Goal: Connect with others: Connect with other users

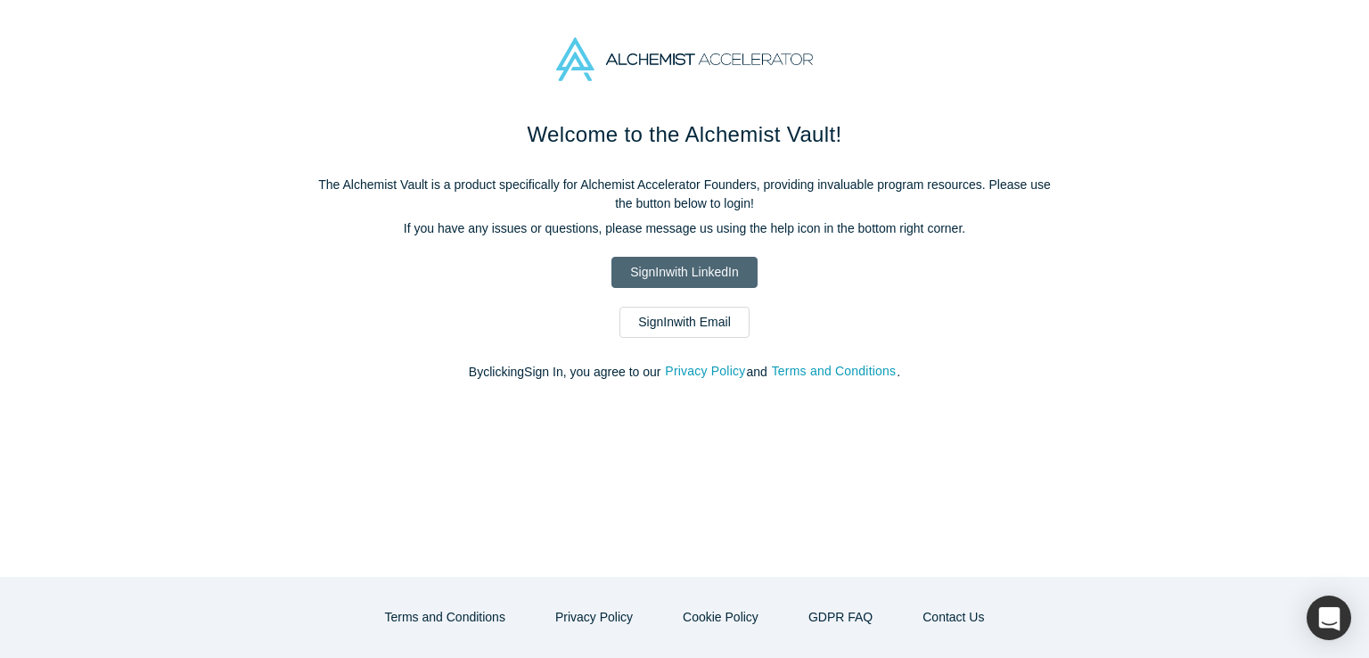
click at [721, 271] on link "Sign In with LinkedIn" at bounding box center [683, 272] width 145 height 31
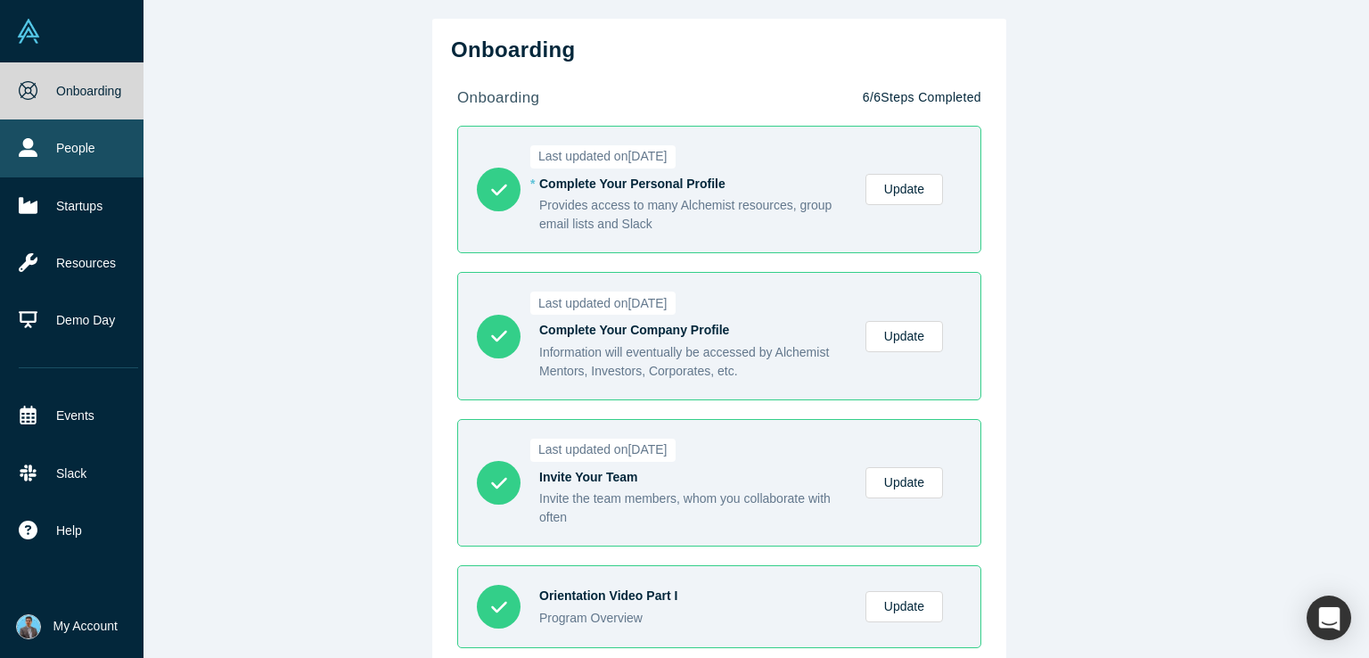
click at [83, 150] on link "People" at bounding box center [78, 147] width 157 height 57
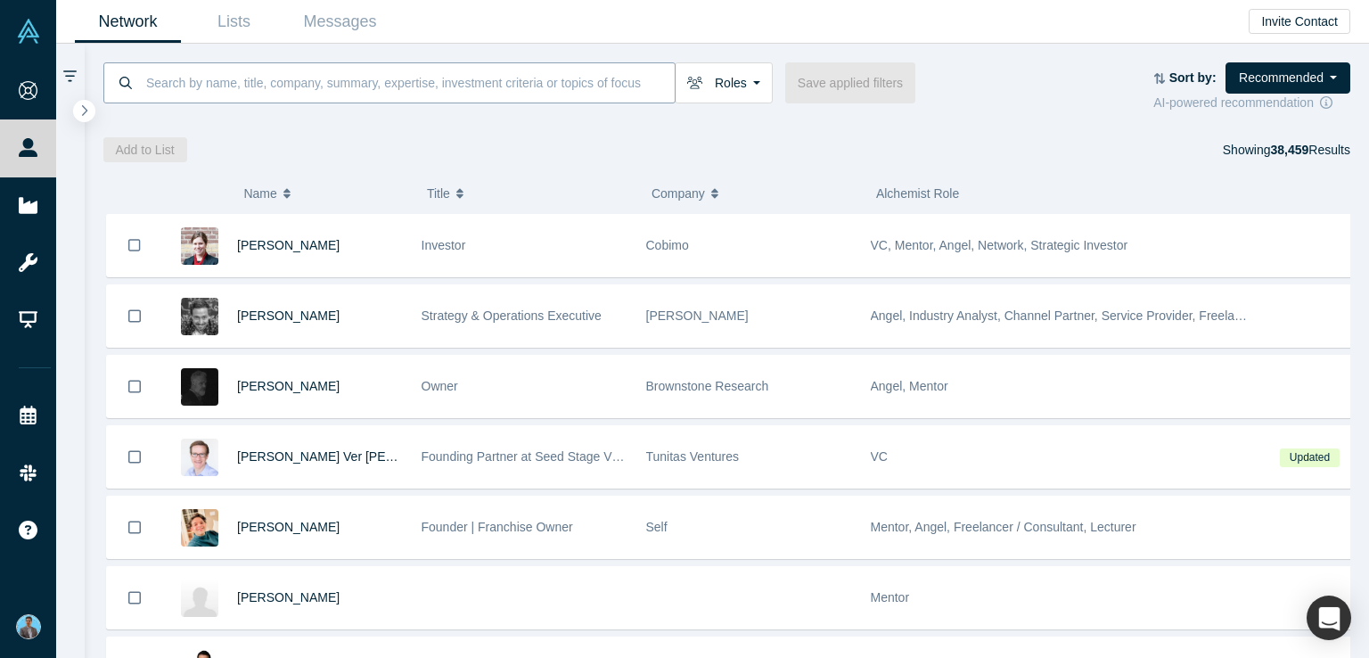
click at [203, 90] on input at bounding box center [409, 82] width 530 height 42
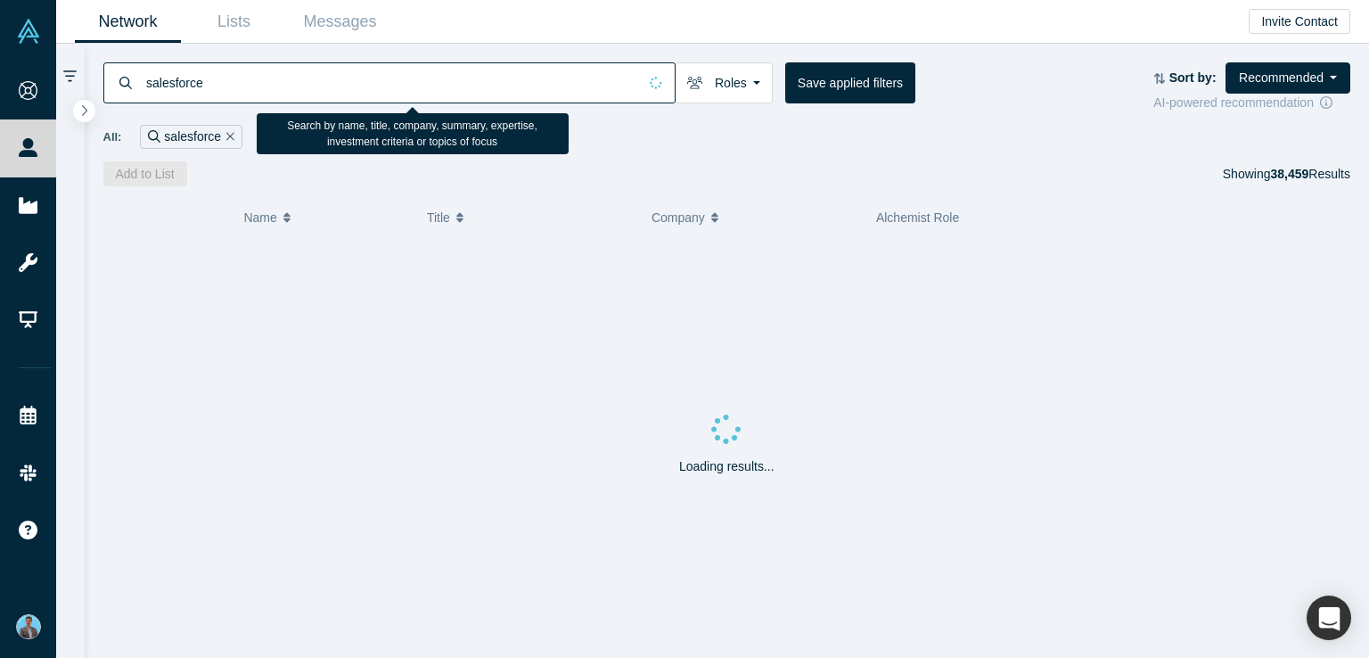
type input "salesforce"
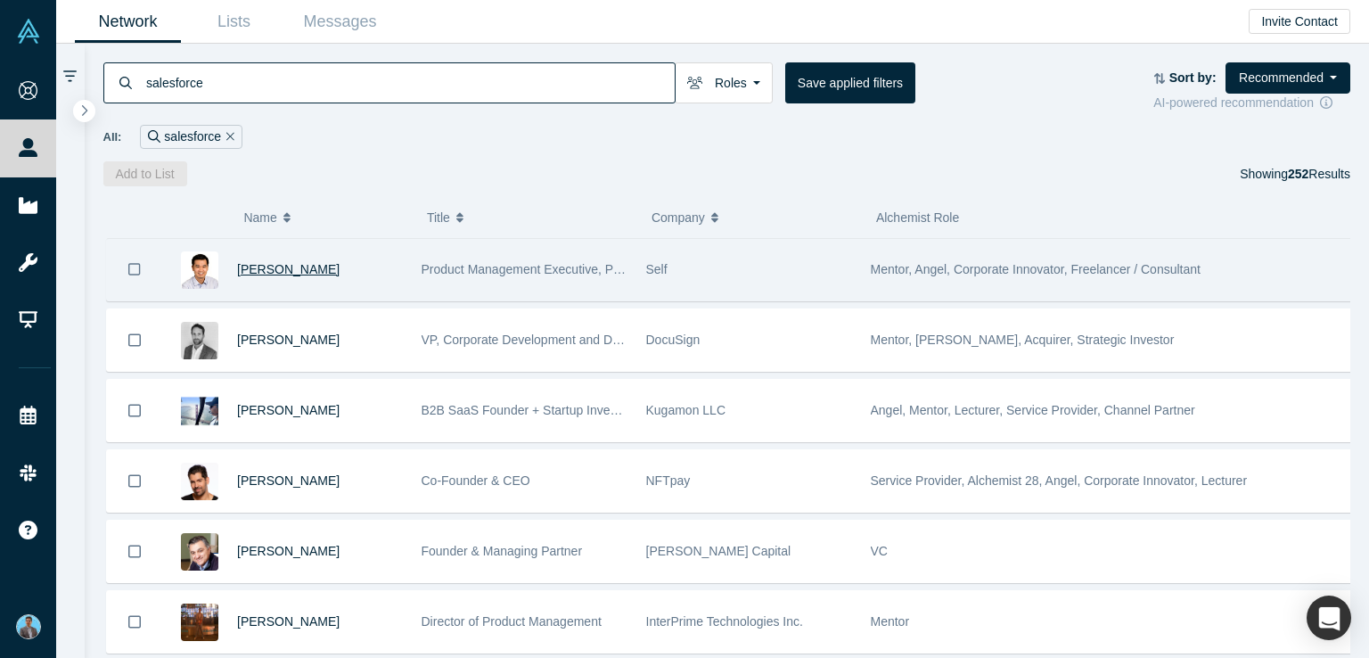
click at [258, 271] on span "[PERSON_NAME]" at bounding box center [288, 269] width 102 height 14
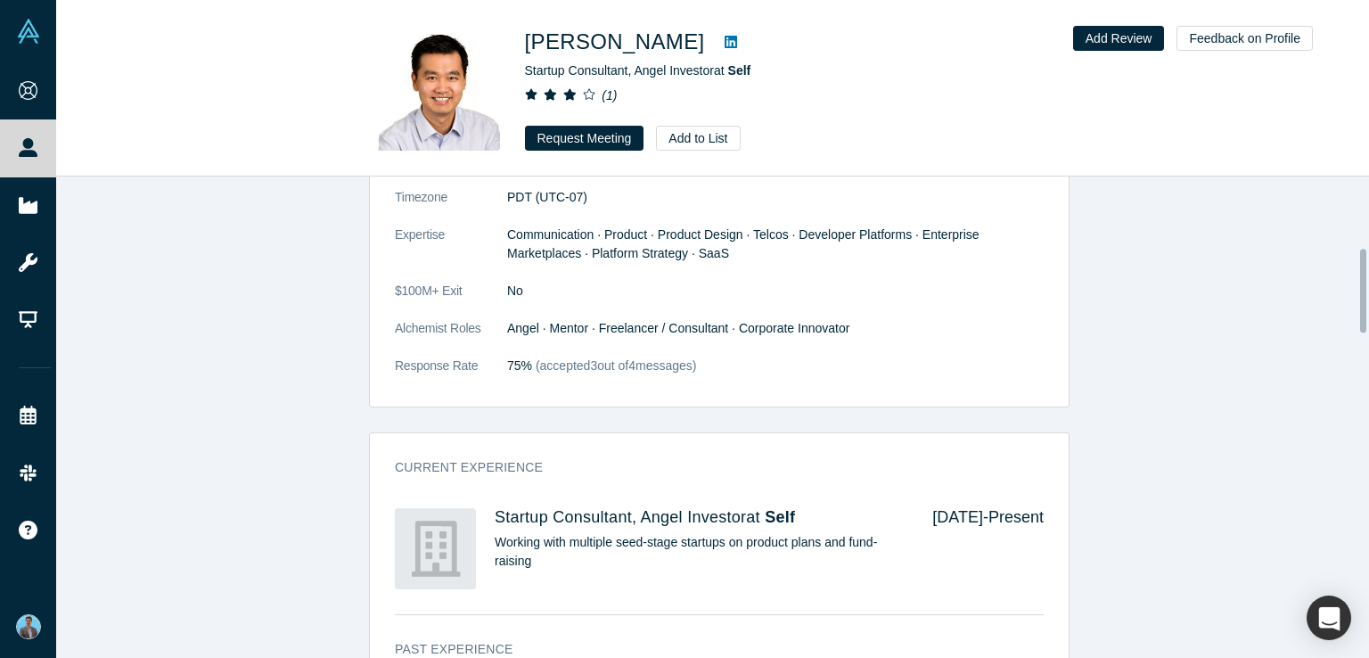
scroll to position [357, 0]
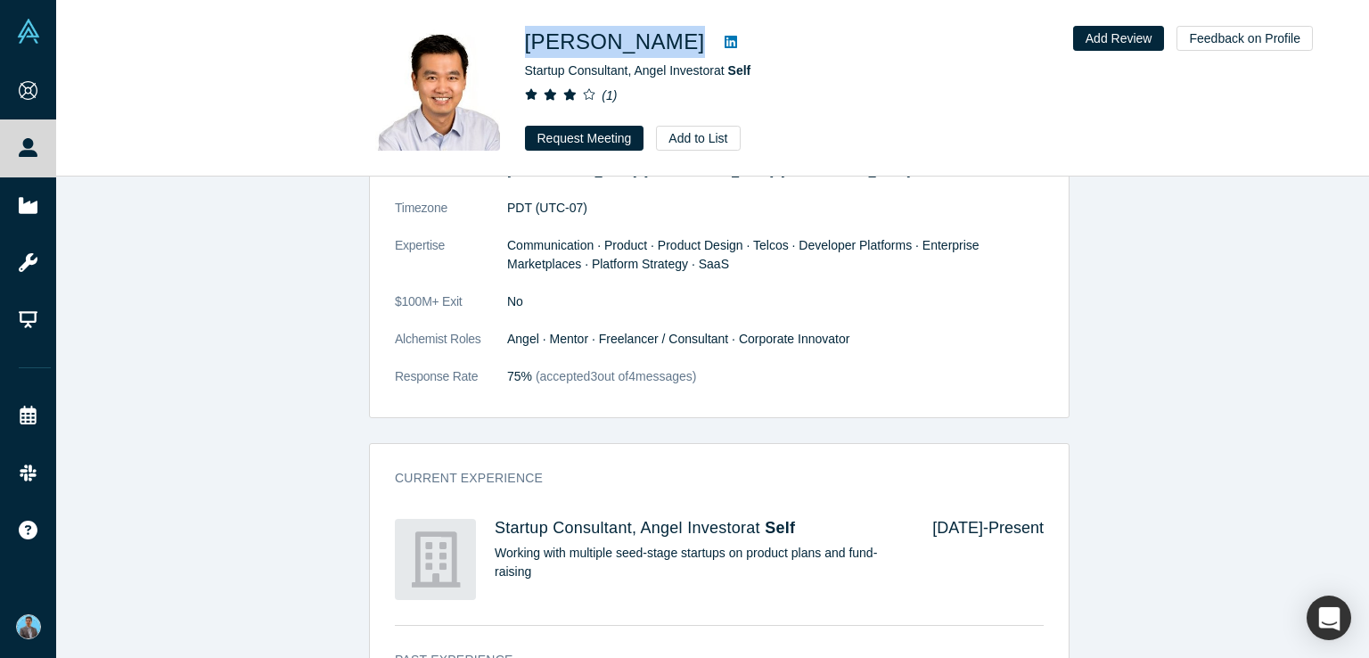
drag, startPoint x: 521, startPoint y: 47, endPoint x: 626, endPoint y: 47, distance: 104.3
click at [626, 47] on div "[PERSON_NAME] Startup Consultant, Angel Investor at Self ( 1 ) Request Meeting …" at bounding box center [713, 88] width 701 height 125
click at [725, 41] on icon at bounding box center [731, 42] width 12 height 12
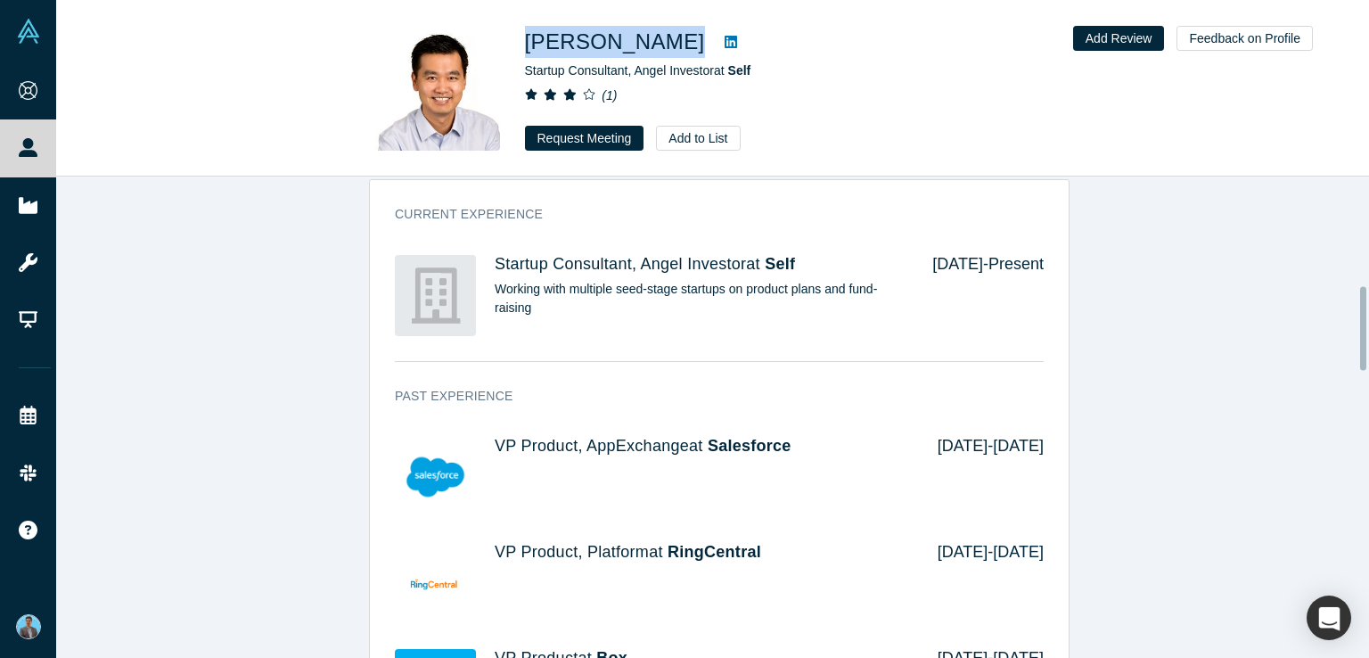
scroll to position [624, 0]
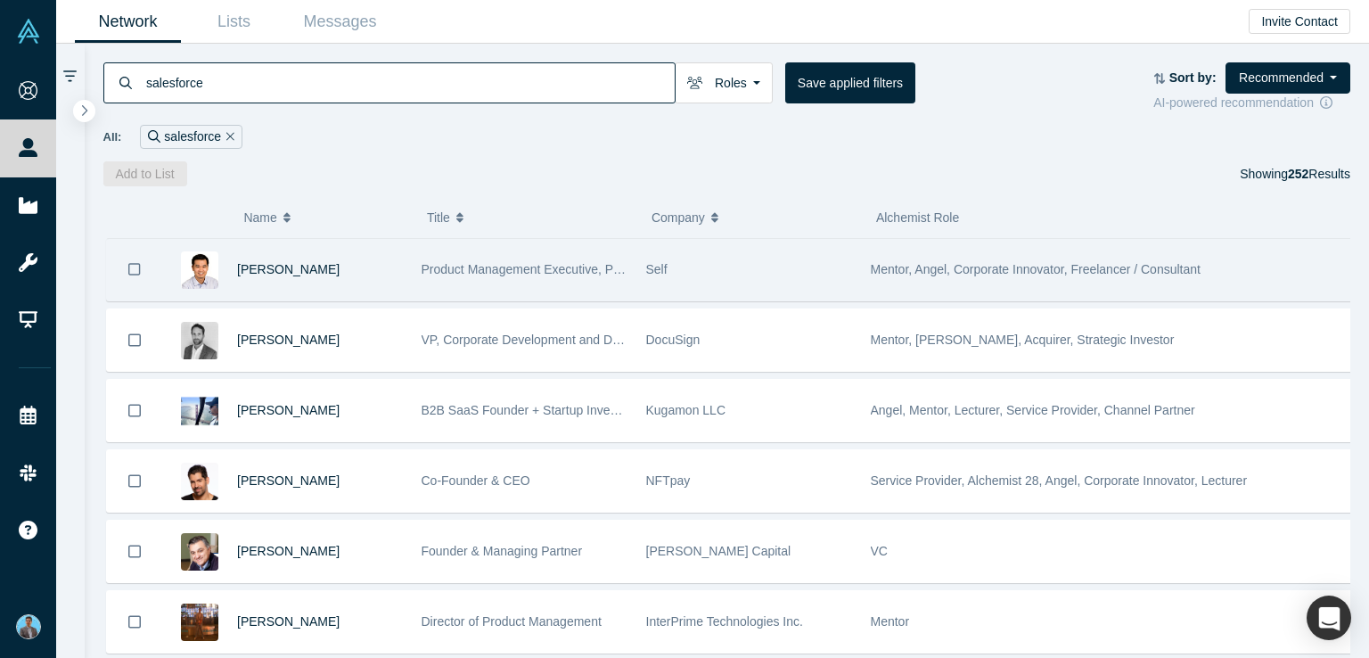
drag, startPoint x: 933, startPoint y: 272, endPoint x: 906, endPoint y: 266, distance: 28.1
click at [906, 266] on span "Mentor, Angel, Corporate Innovator, Freelancer / Consultant" at bounding box center [1036, 269] width 330 height 14
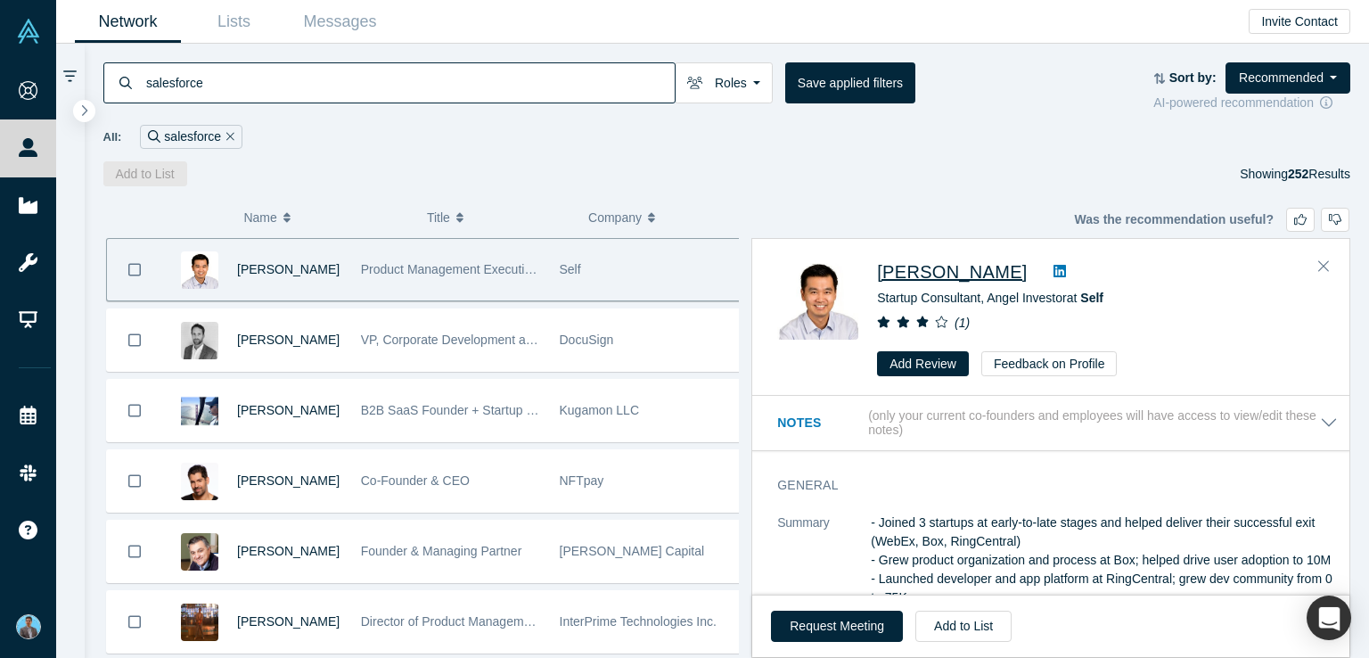
click at [939, 274] on span "[PERSON_NAME]" at bounding box center [952, 272] width 150 height 20
click at [1322, 265] on icon "Close" at bounding box center [1323, 266] width 11 height 16
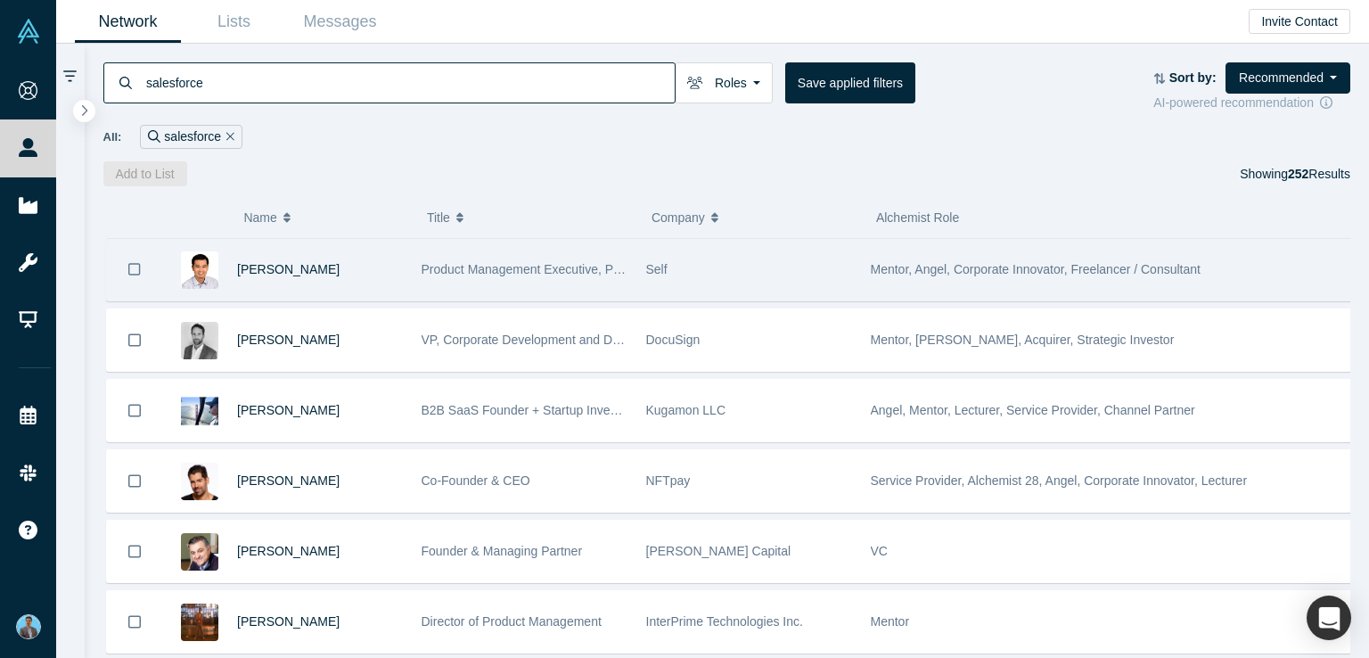
click at [944, 272] on span "Mentor, Angel, Corporate Innovator, Freelancer / Consultant" at bounding box center [1036, 269] width 330 height 14
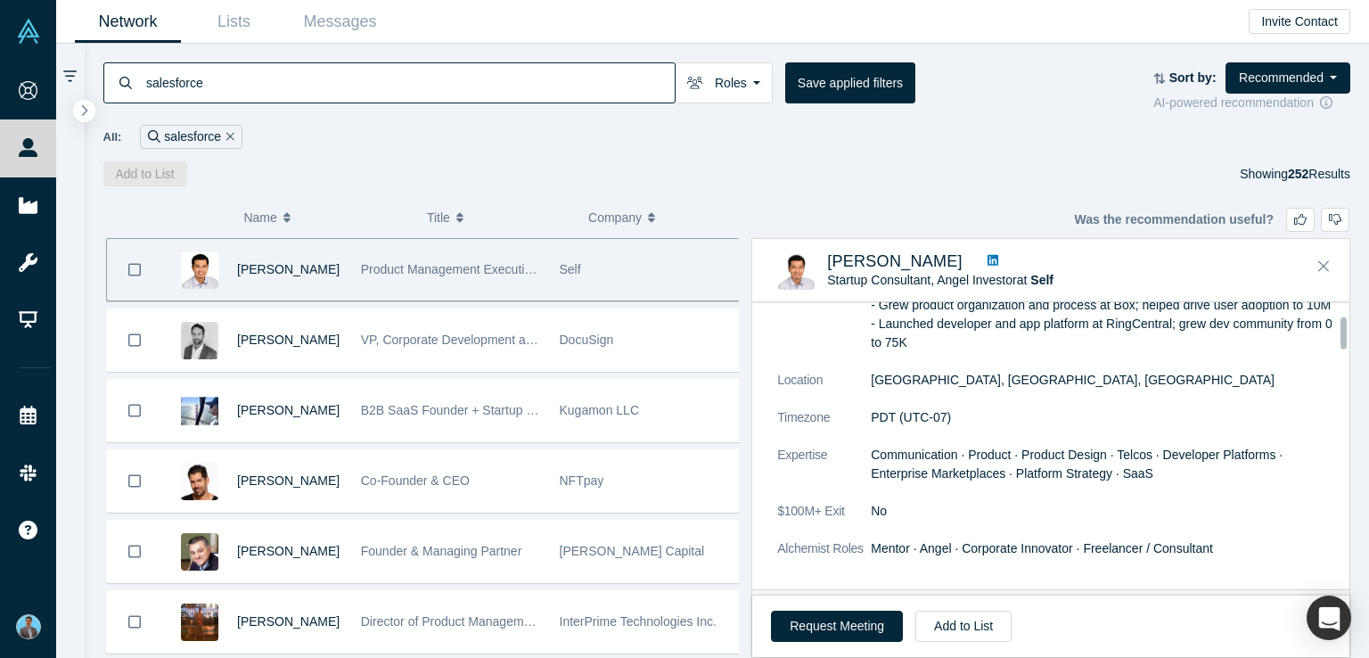
scroll to position [178, 0]
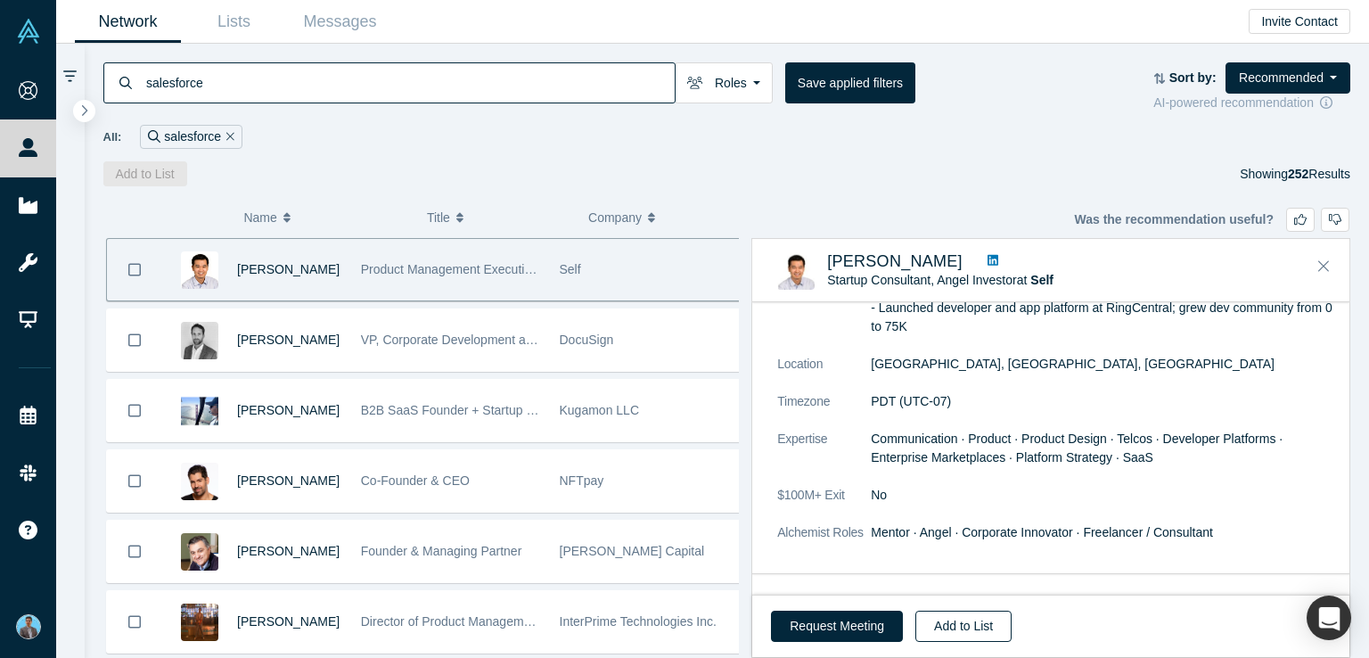
click at [961, 623] on button "Add to List" at bounding box center [963, 626] width 96 height 31
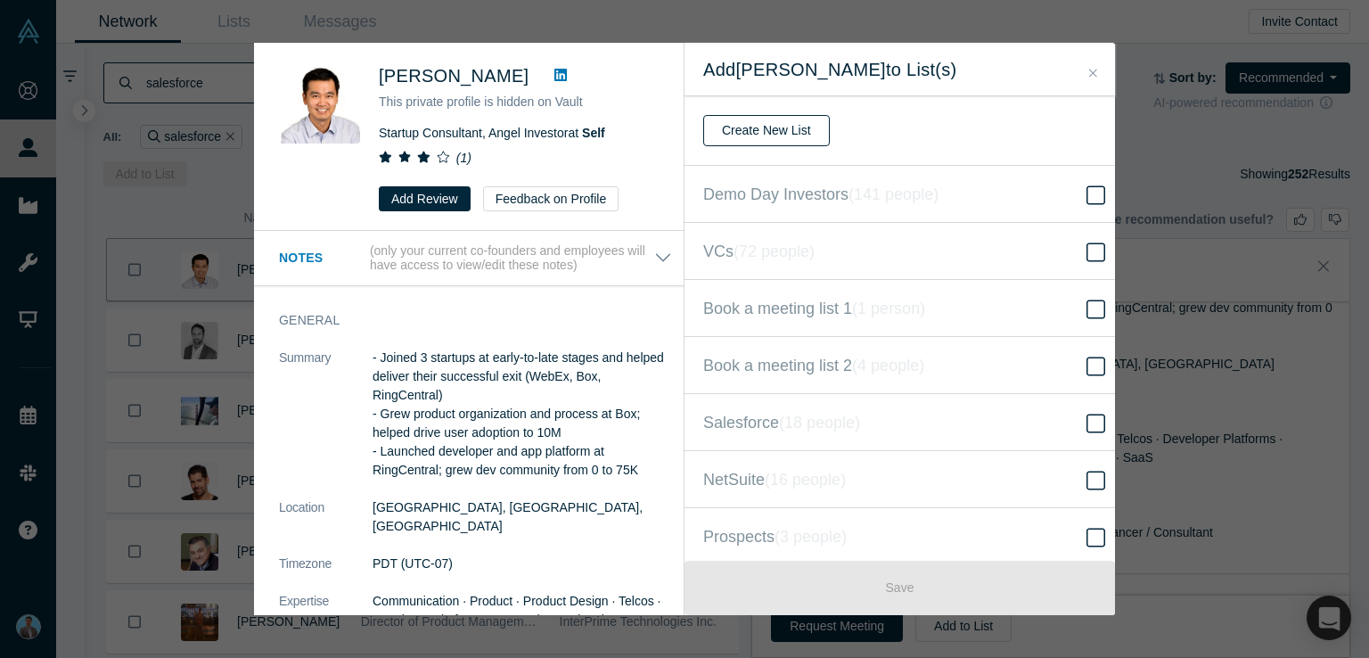
click at [777, 125] on button "Create New List" at bounding box center [766, 130] width 127 height 31
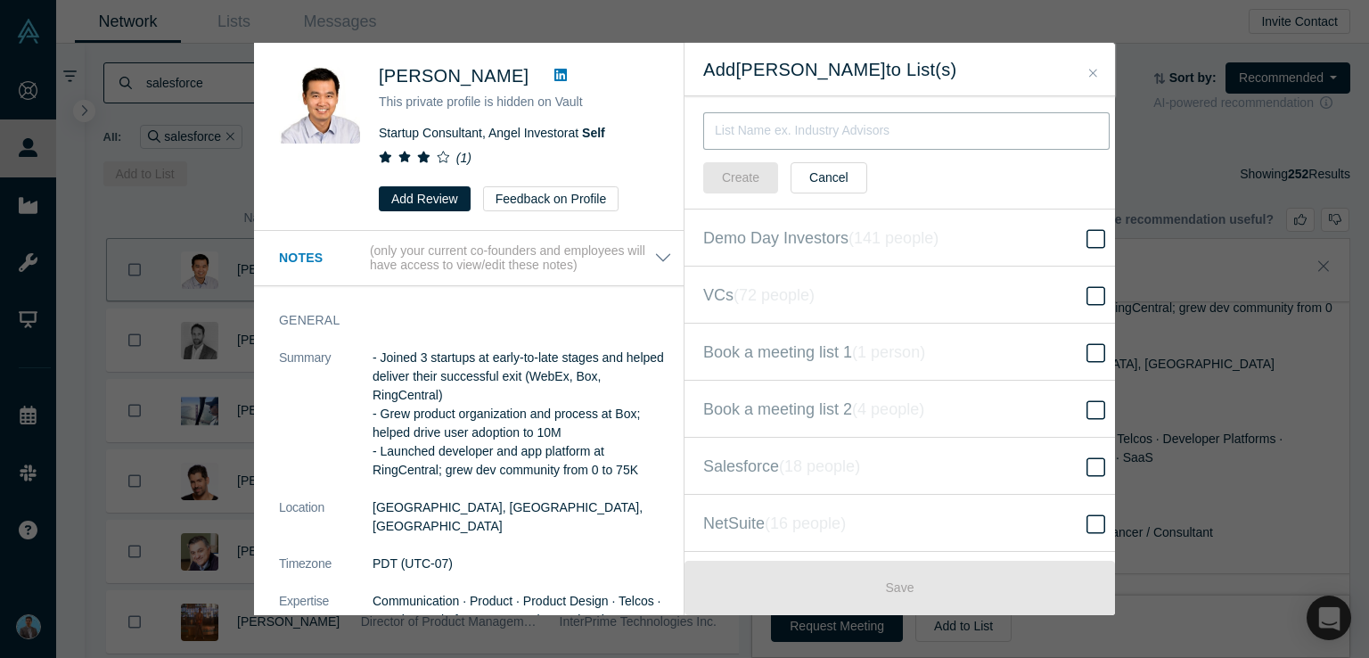
click at [774, 128] on input "text" at bounding box center [906, 130] width 406 height 37
type input "Angel investor"
click at [742, 175] on button "Create" at bounding box center [740, 177] width 75 height 31
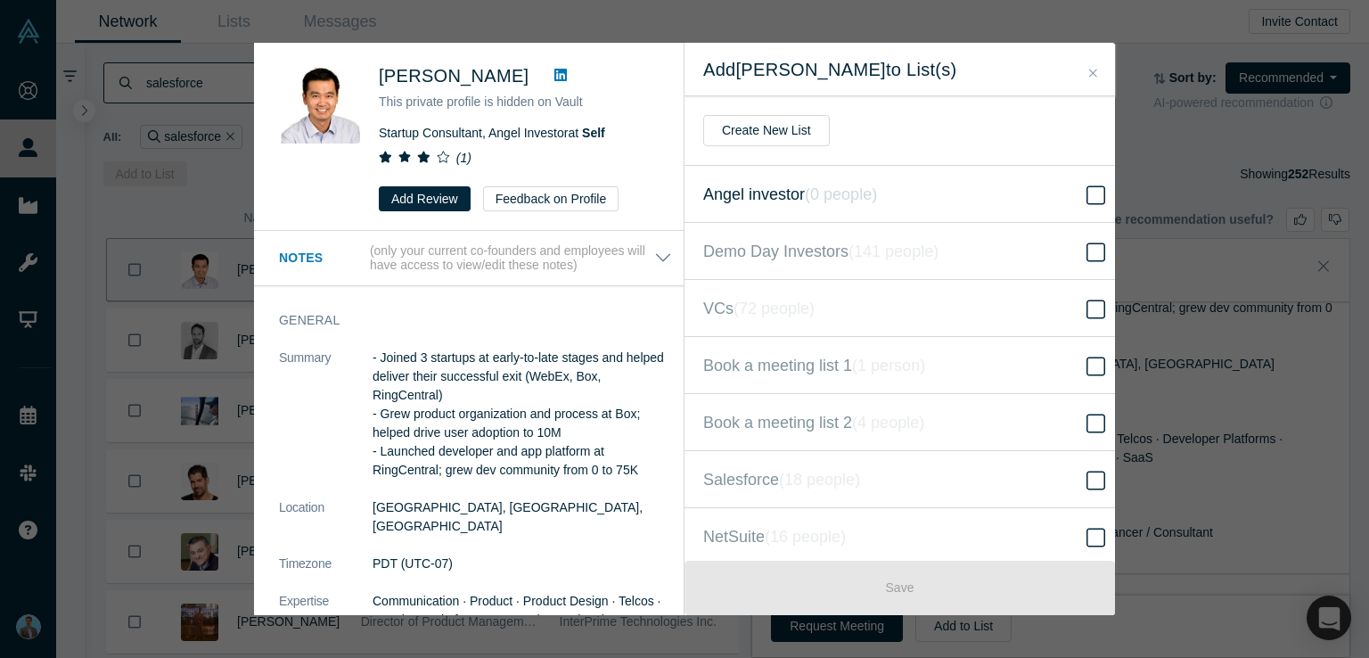
click at [782, 191] on span "Angel investor ( 0 people )" at bounding box center [790, 194] width 174 height 25
click at [0, 0] on input "Angel investor ( 0 people )" at bounding box center [0, 0] width 0 height 0
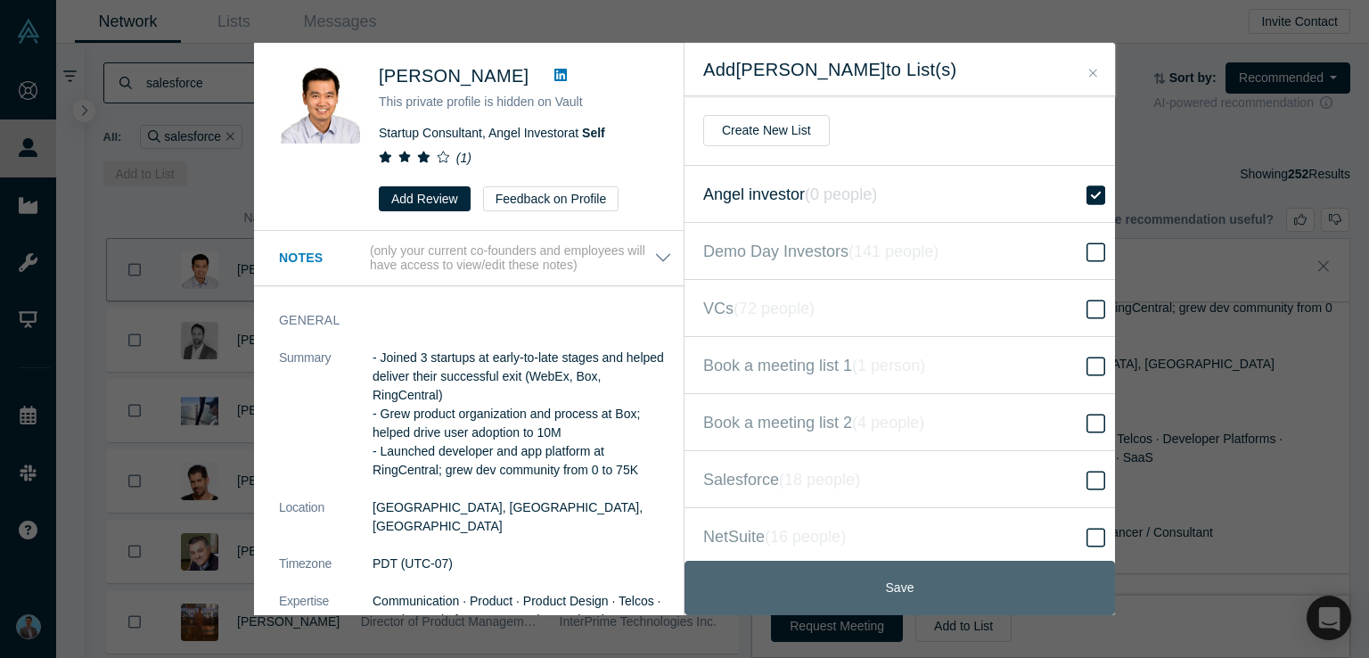
click at [906, 593] on button "Save" at bounding box center [900, 588] width 430 height 54
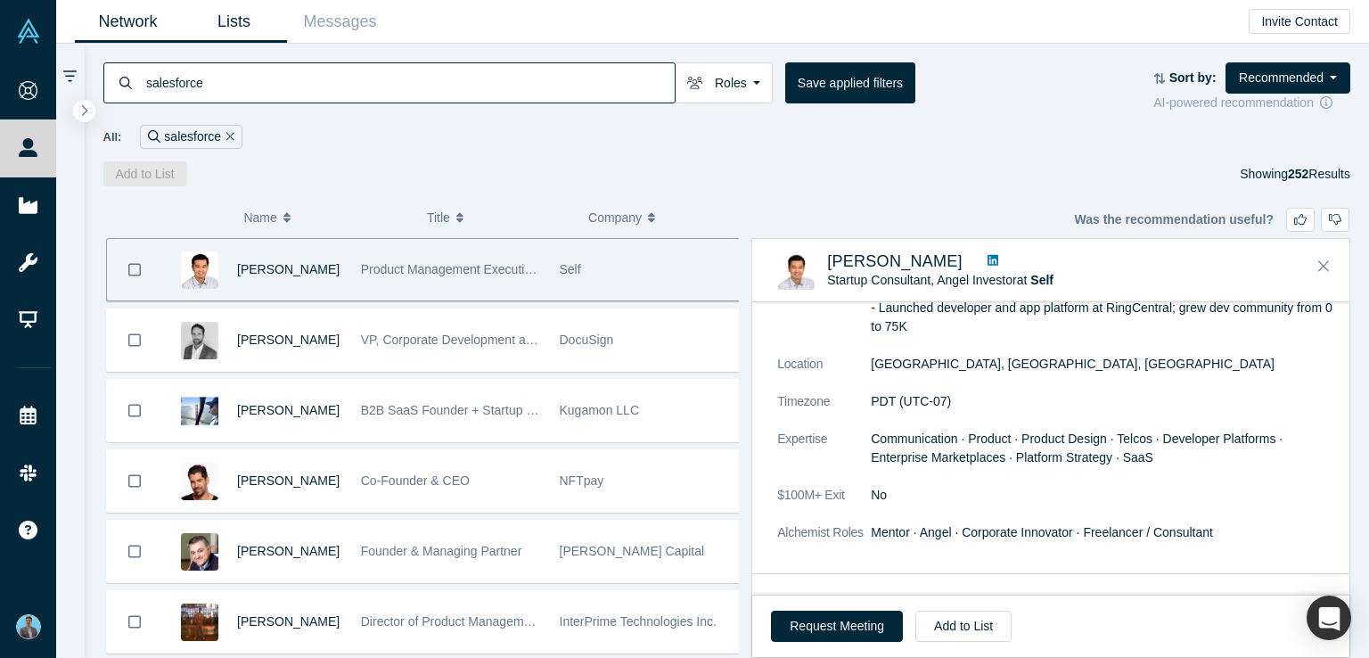
click at [235, 24] on link "Lists" at bounding box center [234, 22] width 106 height 42
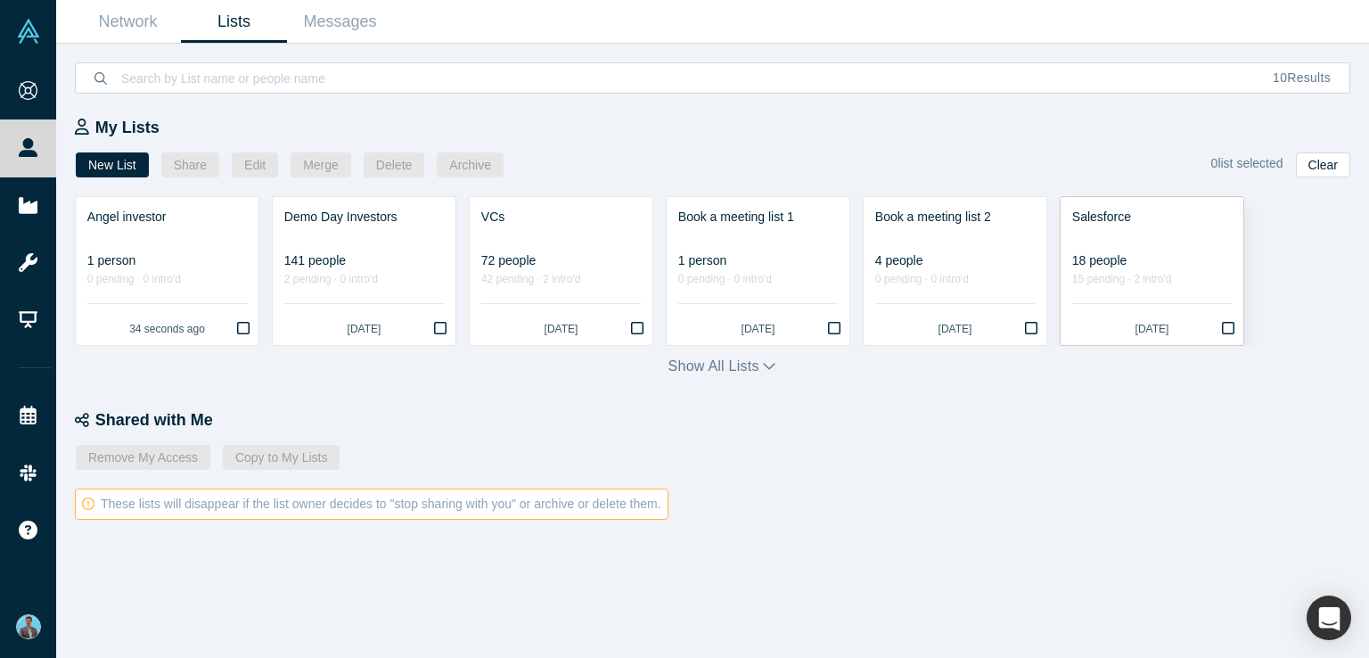
click at [1123, 239] on div at bounding box center [1152, 235] width 160 height 19
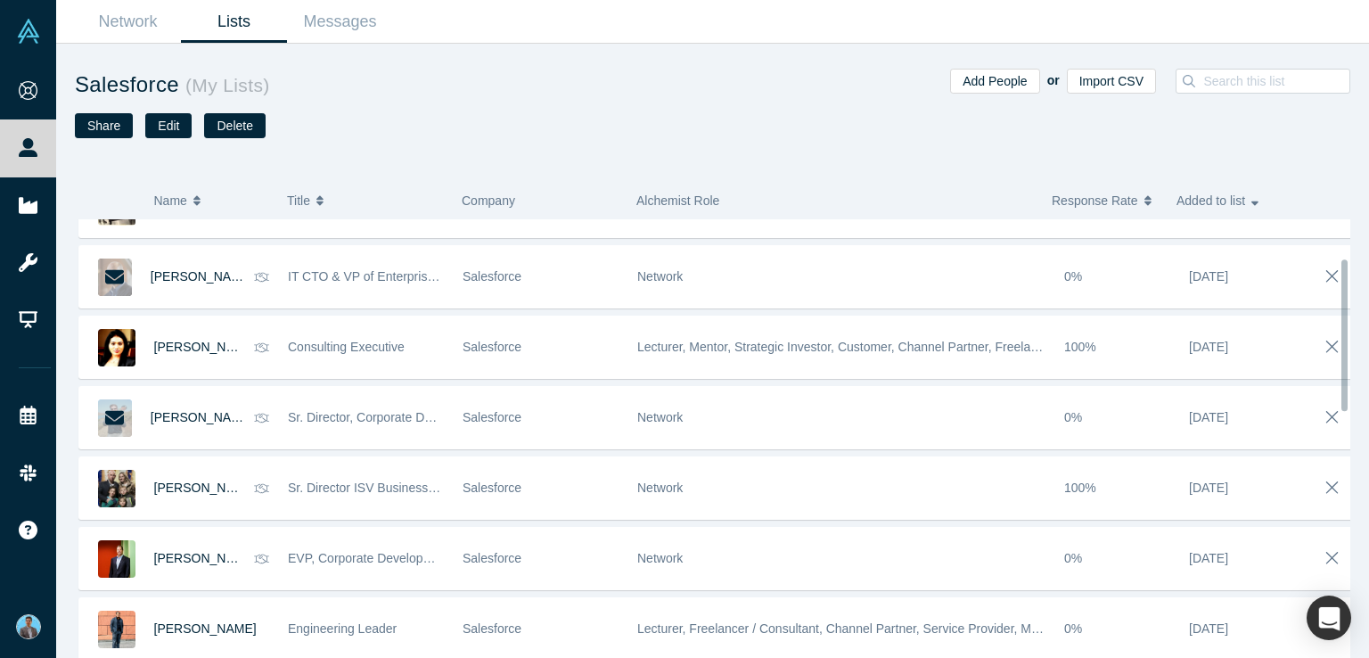
scroll to position [110, 0]
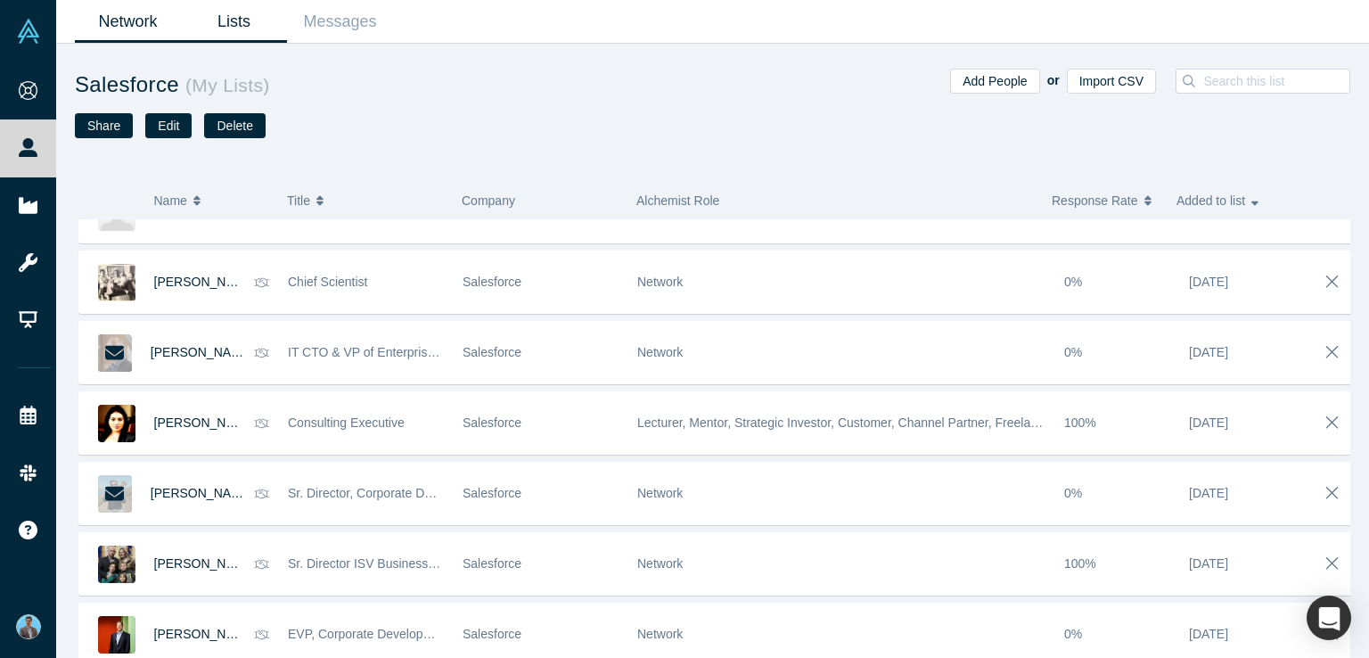
click at [124, 19] on link "Network" at bounding box center [128, 22] width 106 height 42
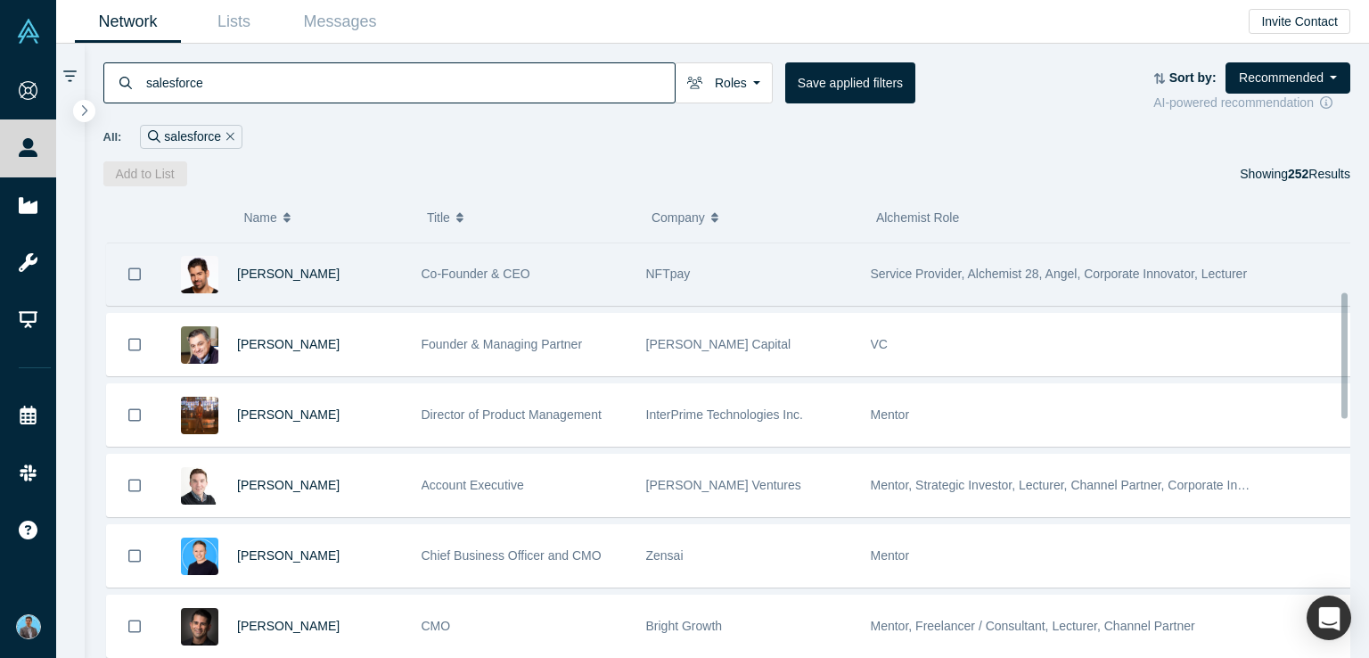
scroll to position [178, 0]
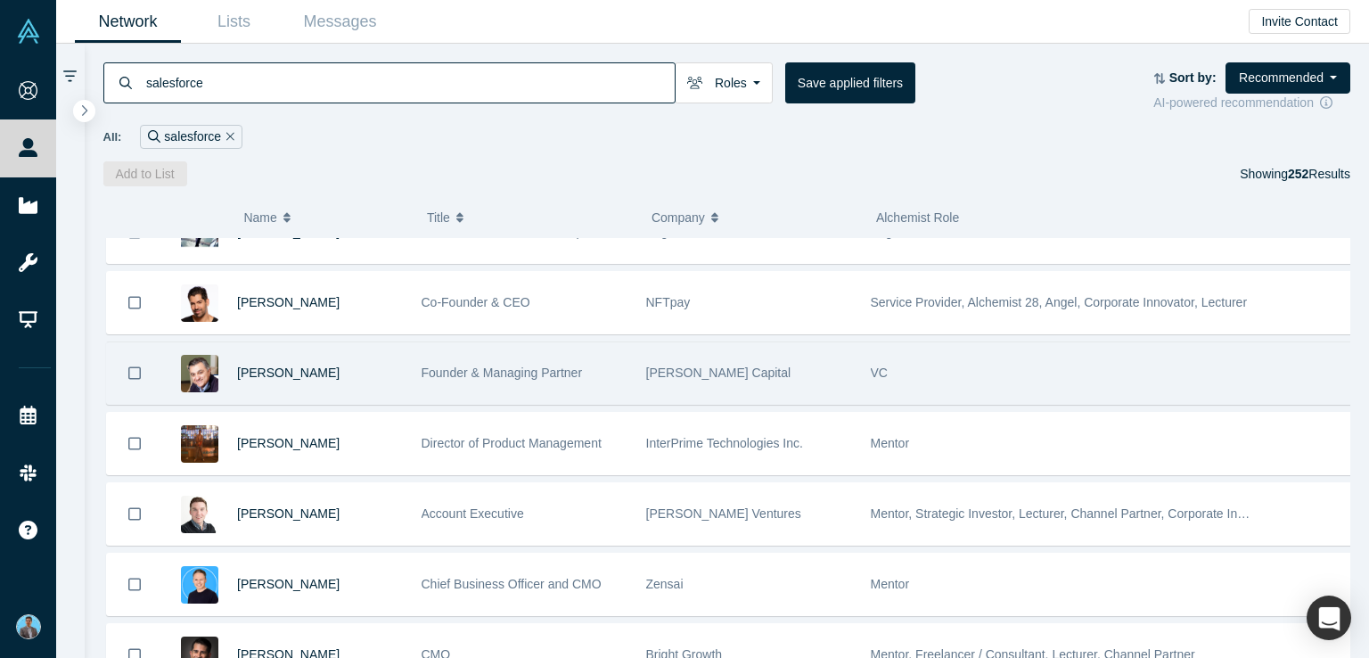
click at [877, 371] on span "VC" at bounding box center [879, 372] width 17 height 14
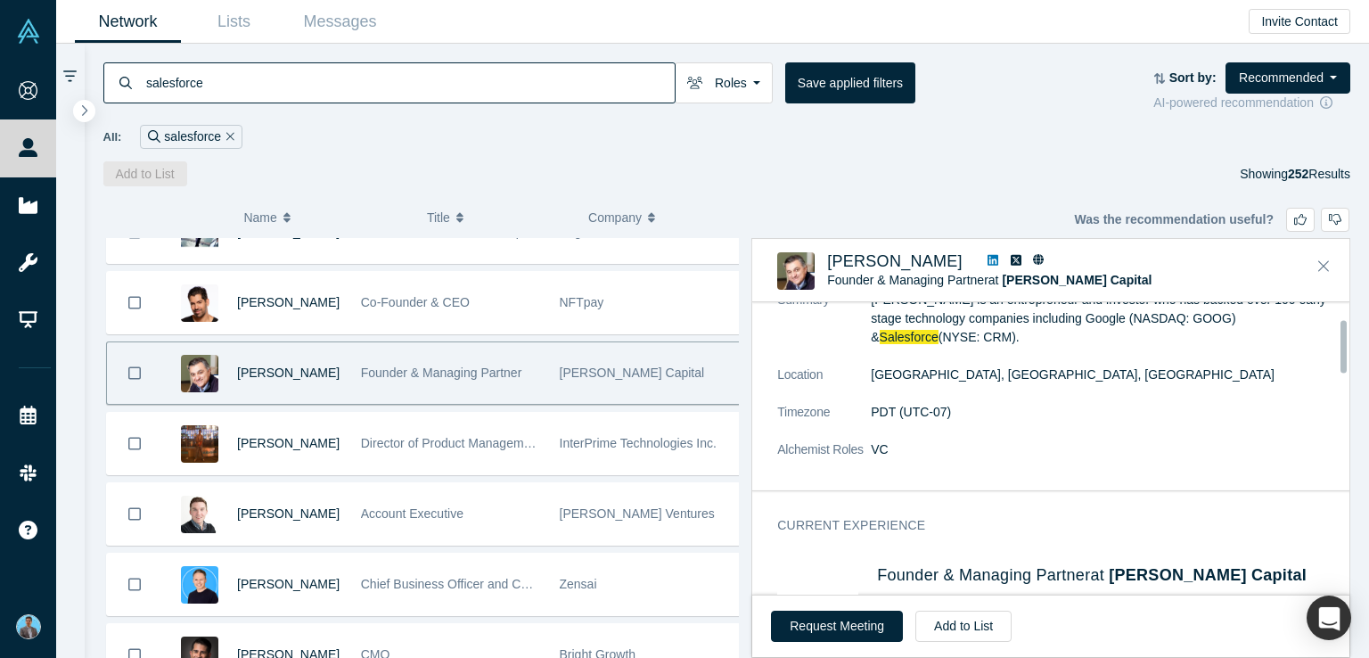
scroll to position [89, 0]
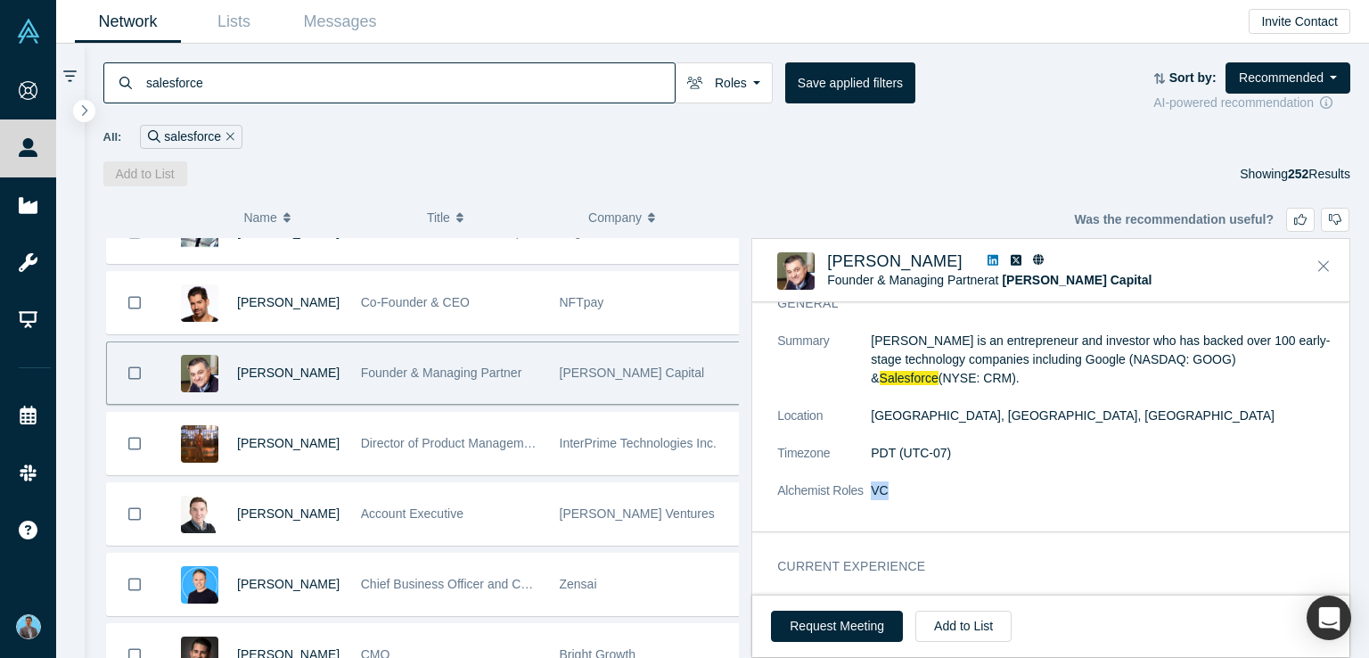
drag, startPoint x: 901, startPoint y: 492, endPoint x: 874, endPoint y: 496, distance: 27.0
click at [869, 494] on dl "Summary [PERSON_NAME] is an entrepreneur and investor who has backed over 100 e…" at bounding box center [1057, 425] width 561 height 187
click at [1323, 263] on icon "Close" at bounding box center [1323, 266] width 11 height 16
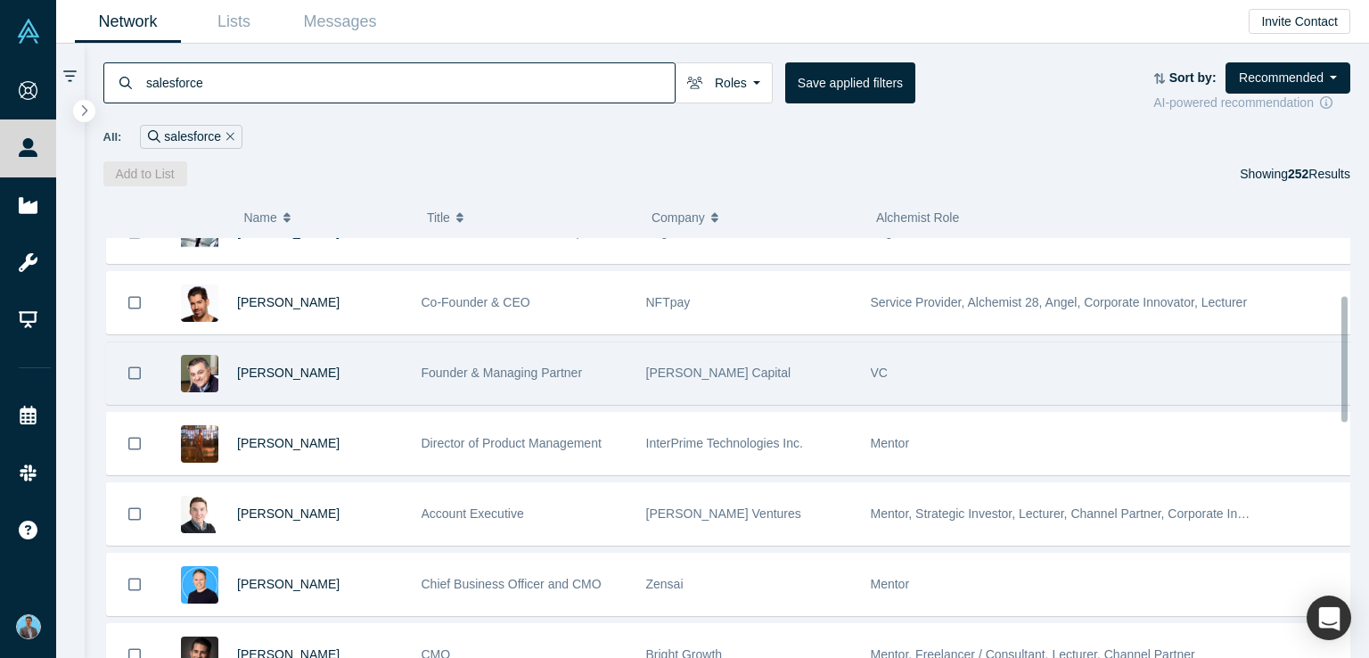
scroll to position [267, 0]
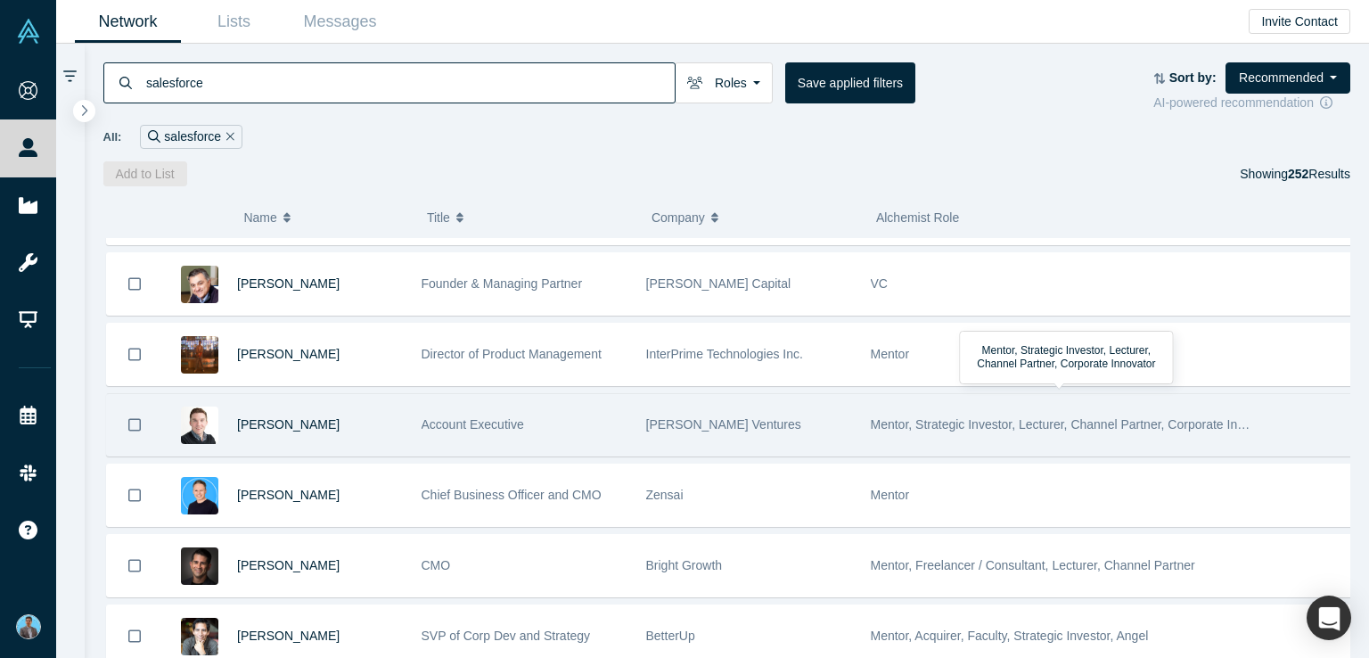
click at [898, 417] on span "Mentor, Strategic Investor, Lecturer, Channel Partner, Corporate Innovator" at bounding box center [1075, 424] width 408 height 14
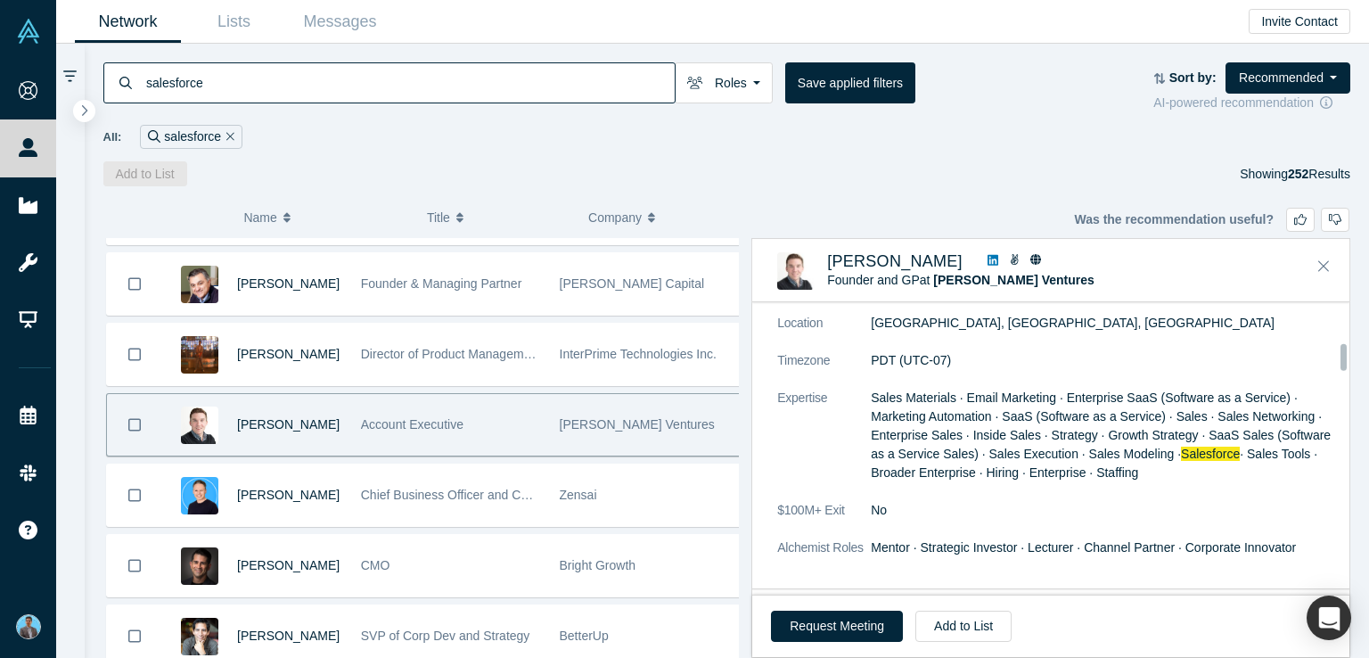
scroll to position [446, 0]
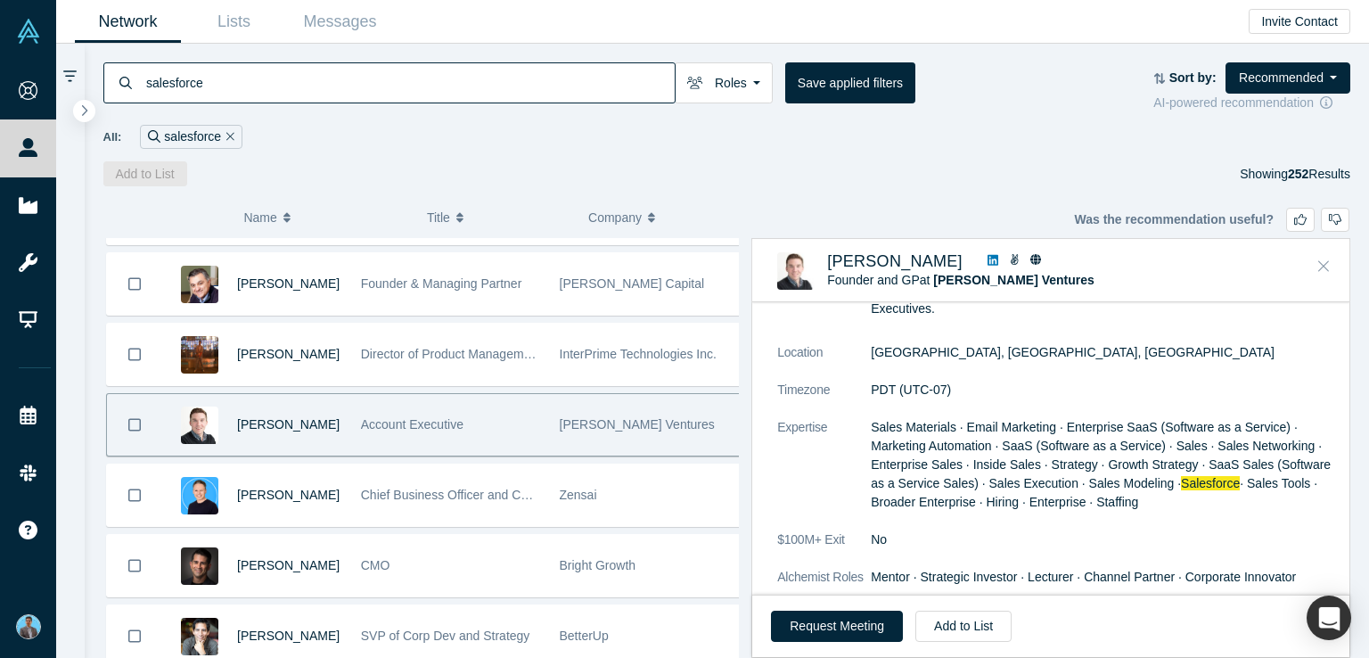
click at [1324, 264] on icon "Close" at bounding box center [1323, 266] width 11 height 11
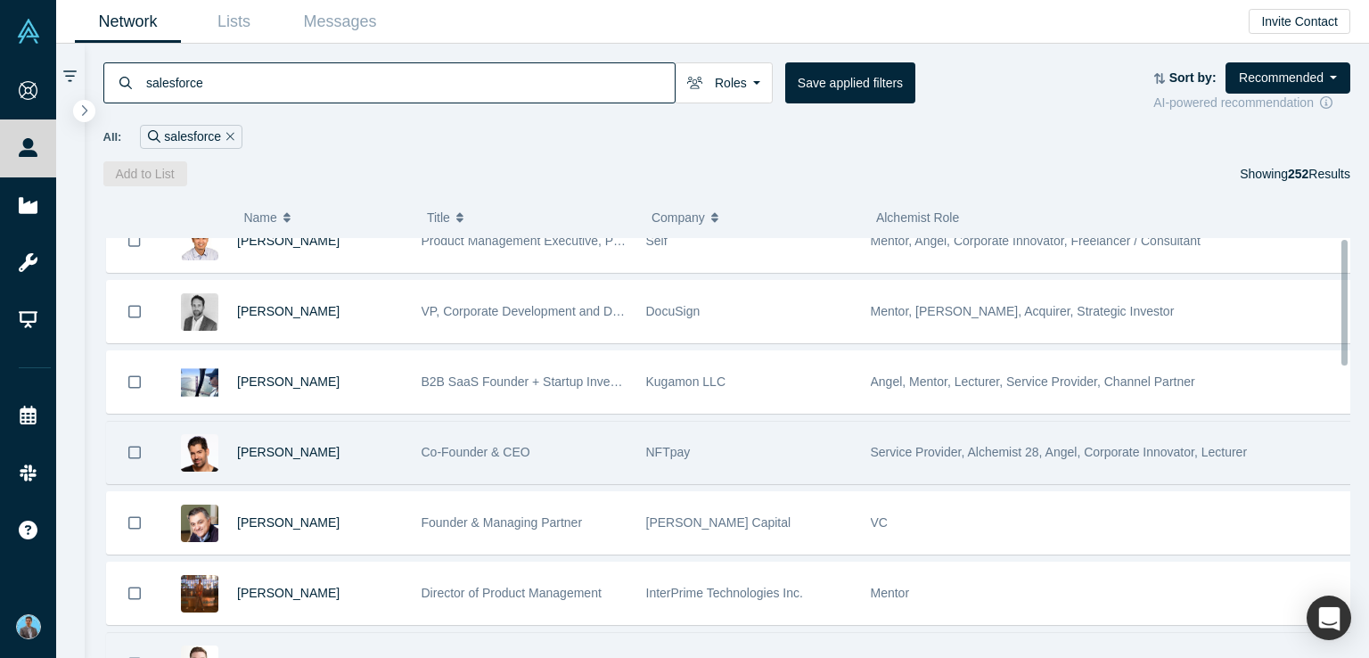
scroll to position [0, 0]
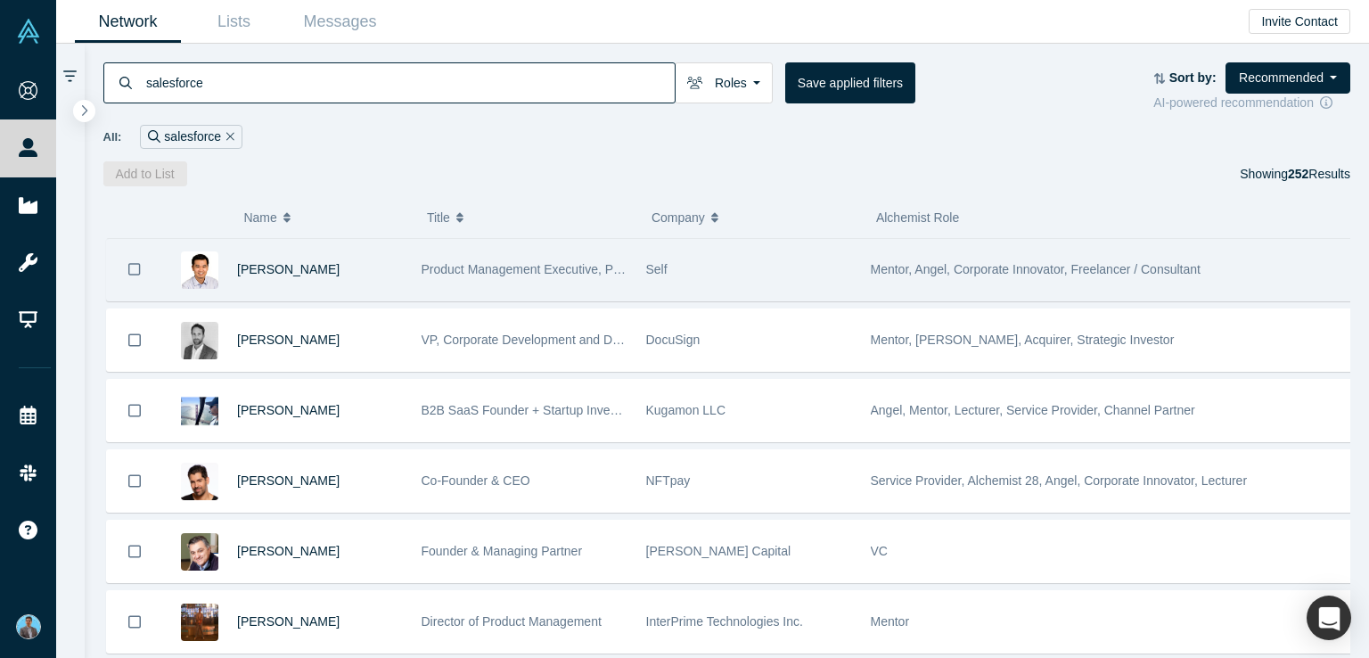
click at [917, 268] on span "Mentor, Angel, Corporate Innovator, Freelancer / Consultant" at bounding box center [1036, 269] width 330 height 14
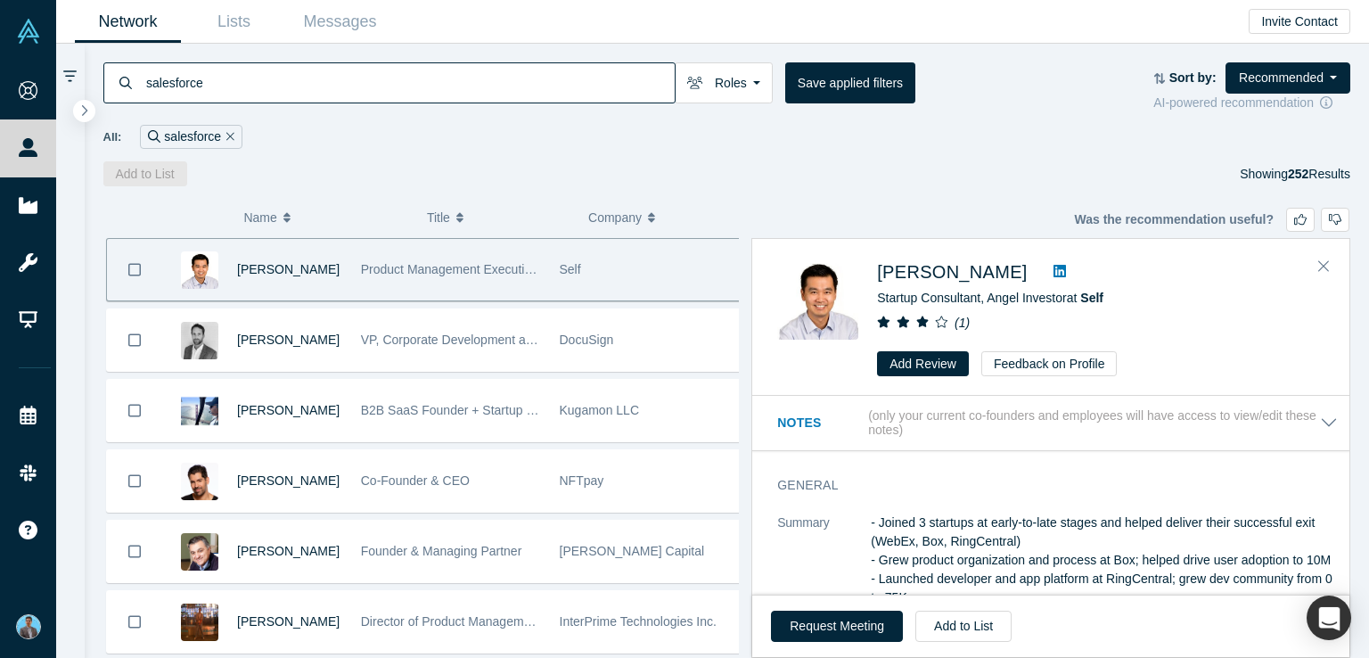
click at [934, 209] on div "( 0 ) Name Title Company Alchemist Role [PERSON_NAME] Product Management Execut…" at bounding box center [727, 421] width 1285 height 471
click at [1327, 261] on icon "Close" at bounding box center [1323, 266] width 11 height 11
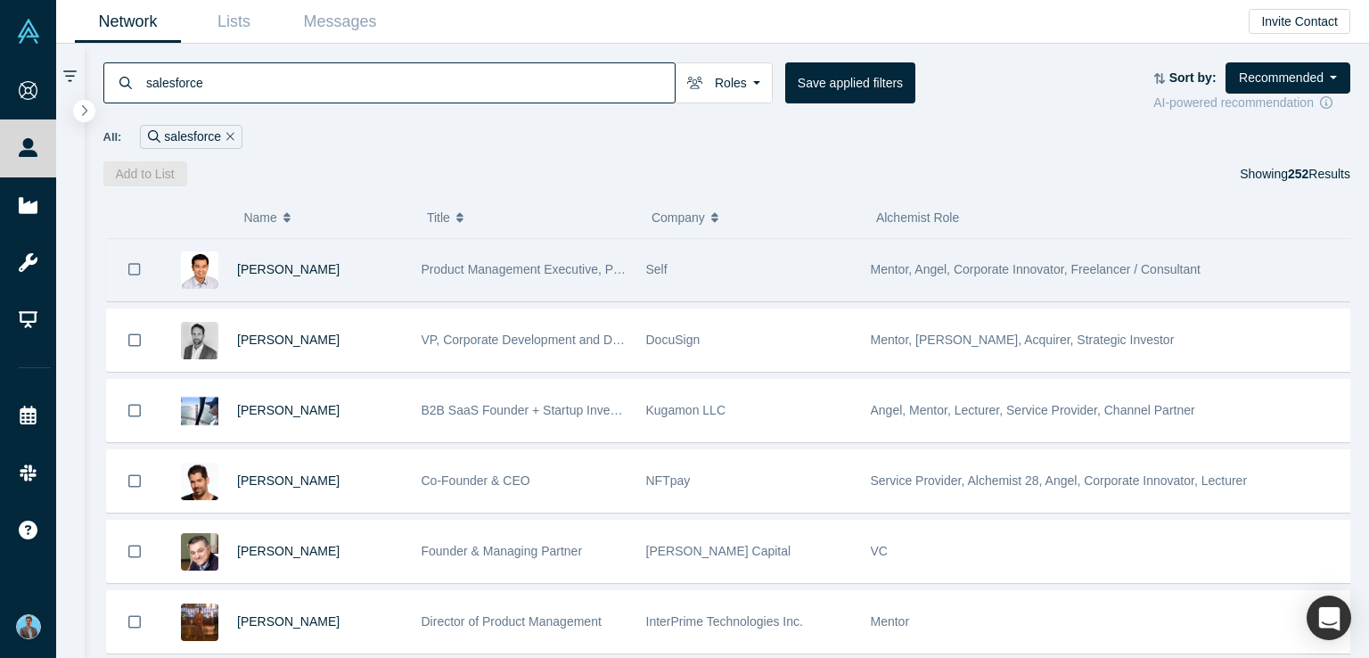
click at [931, 263] on span "Mentor, Angel, Corporate Innovator, Freelancer / Consultant" at bounding box center [1036, 269] width 330 height 14
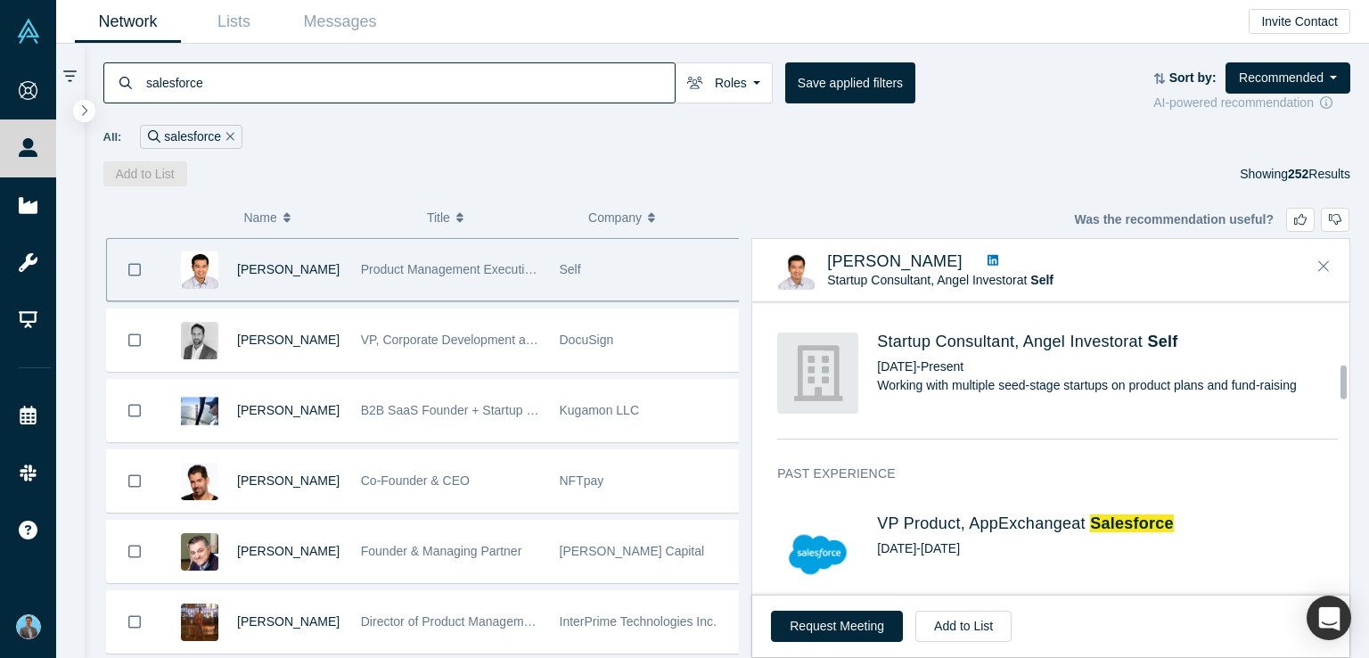
scroll to position [535, 0]
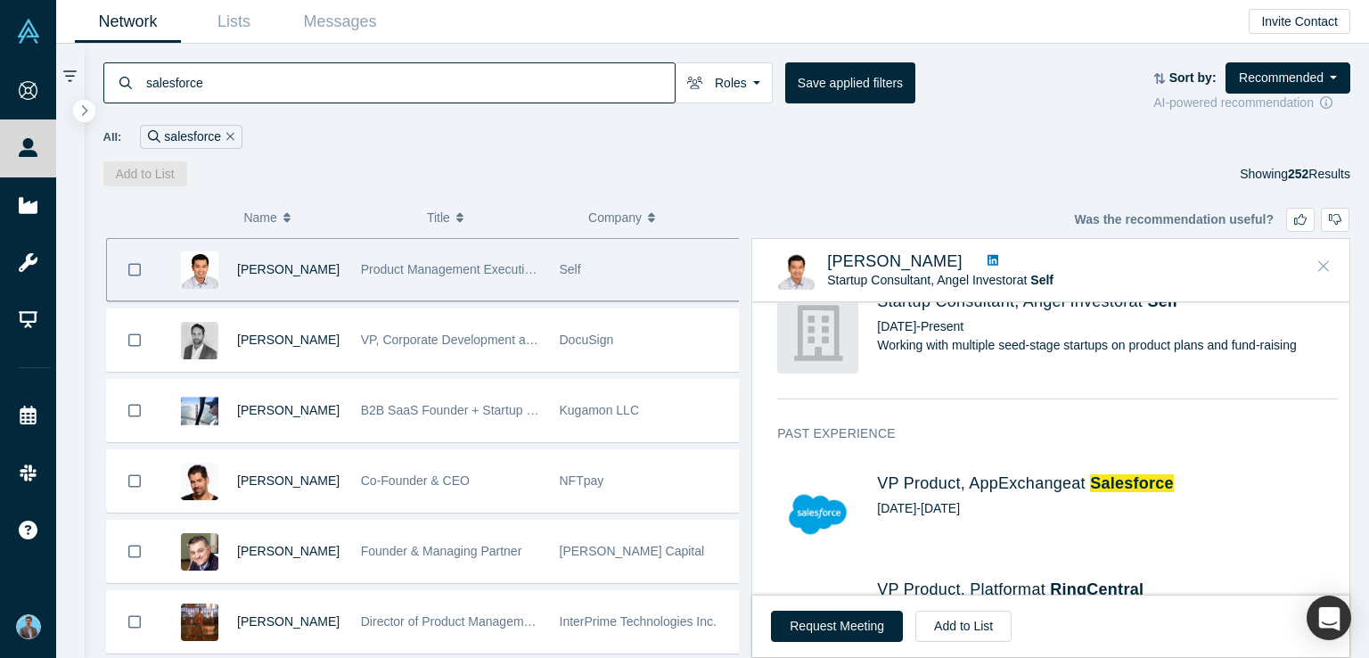
click at [1324, 265] on icon "Close" at bounding box center [1323, 266] width 11 height 11
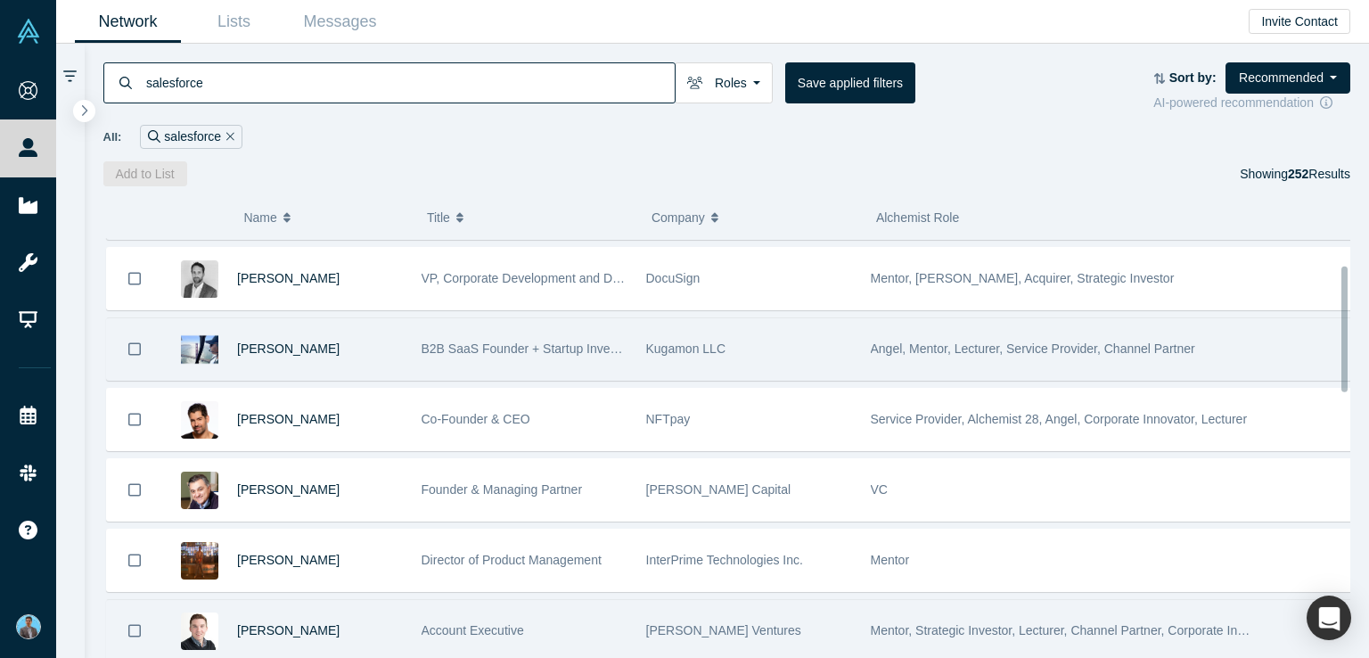
scroll to position [89, 0]
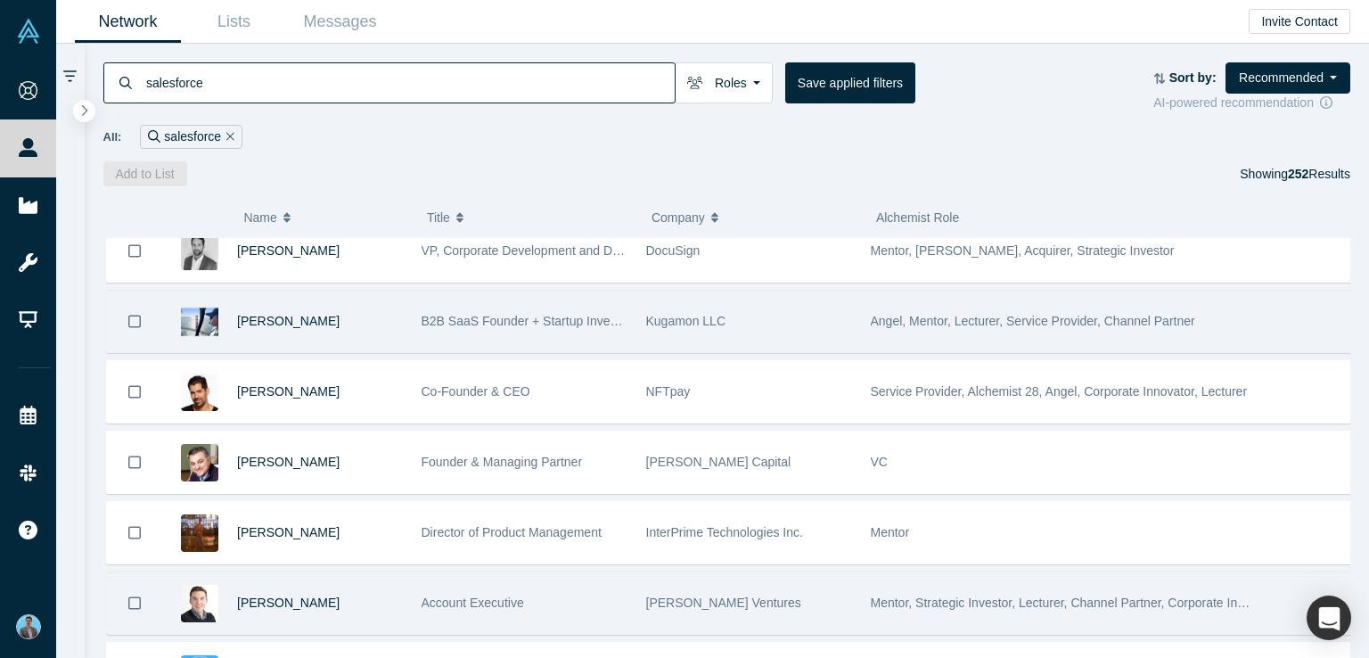
drag, startPoint x: 231, startPoint y: 306, endPoint x: 317, endPoint y: 324, distance: 88.5
click at [317, 324] on div "[PERSON_NAME]" at bounding box center [282, 321] width 241 height 61
copy span "[PERSON_NAME]"
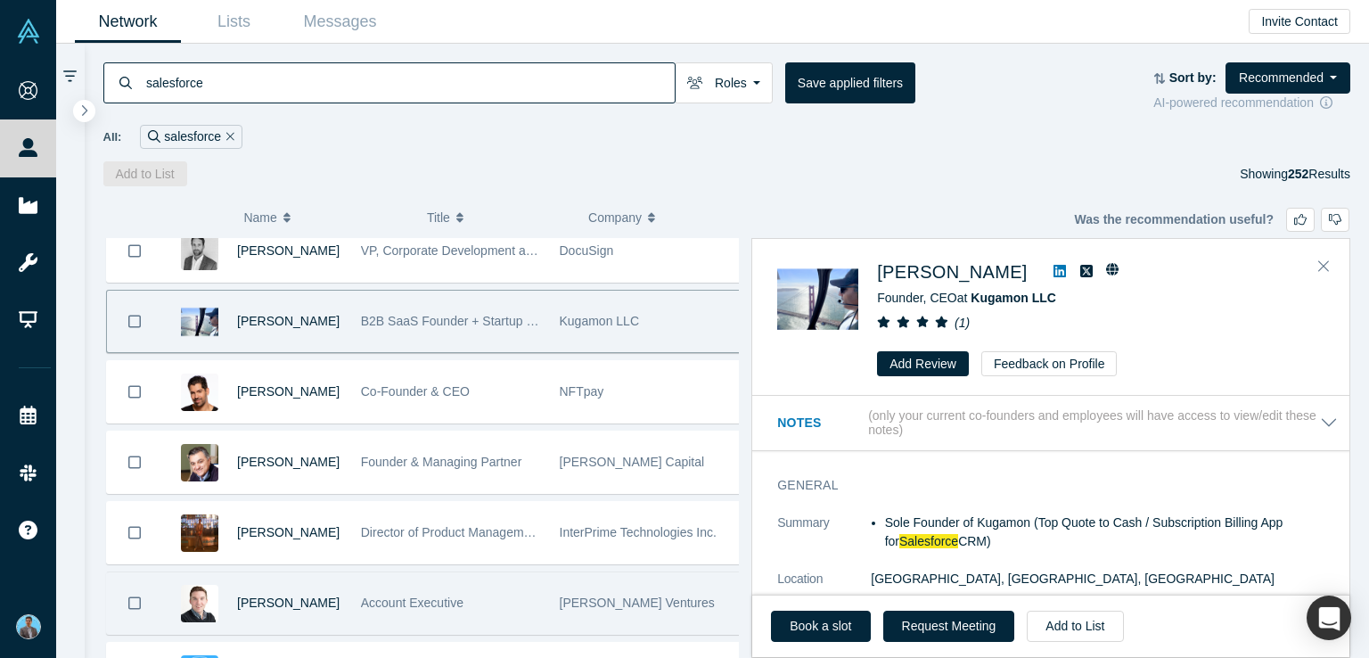
drag, startPoint x: 234, startPoint y: 316, endPoint x: 312, endPoint y: 320, distance: 78.5
click at [312, 320] on div "[PERSON_NAME]" at bounding box center [252, 321] width 180 height 61
copy span "[PERSON_NAME]"
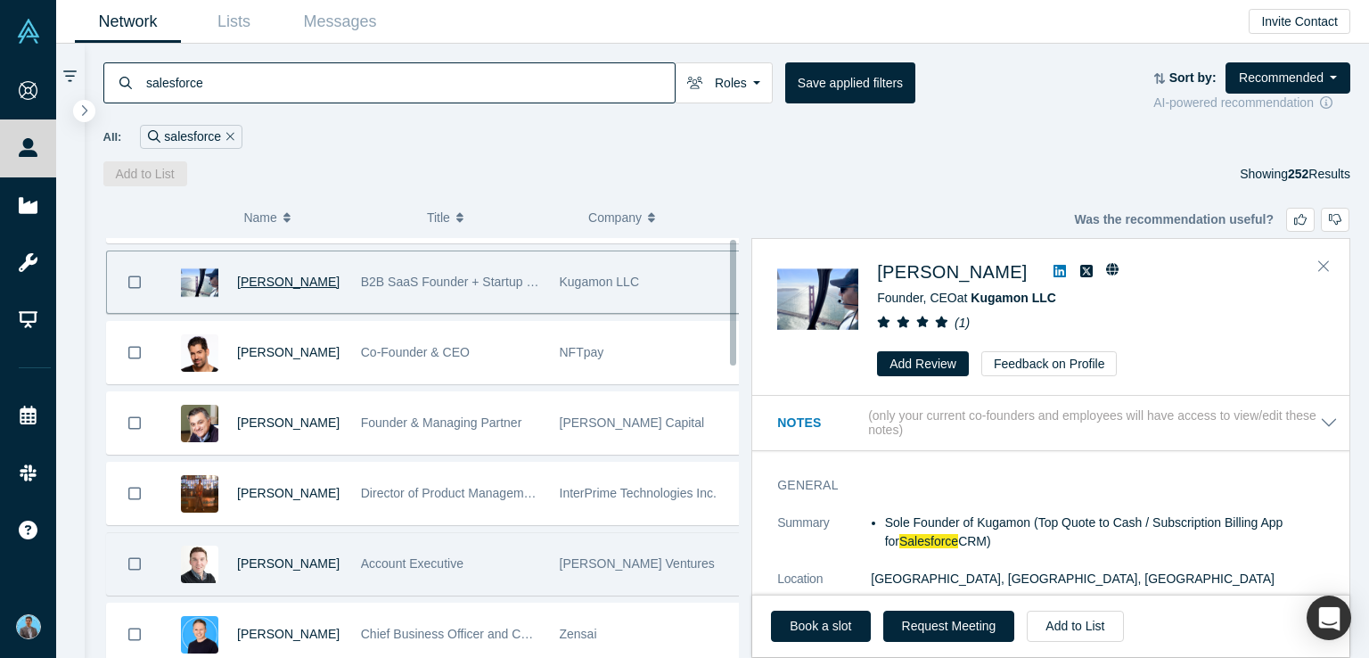
scroll to position [0, 0]
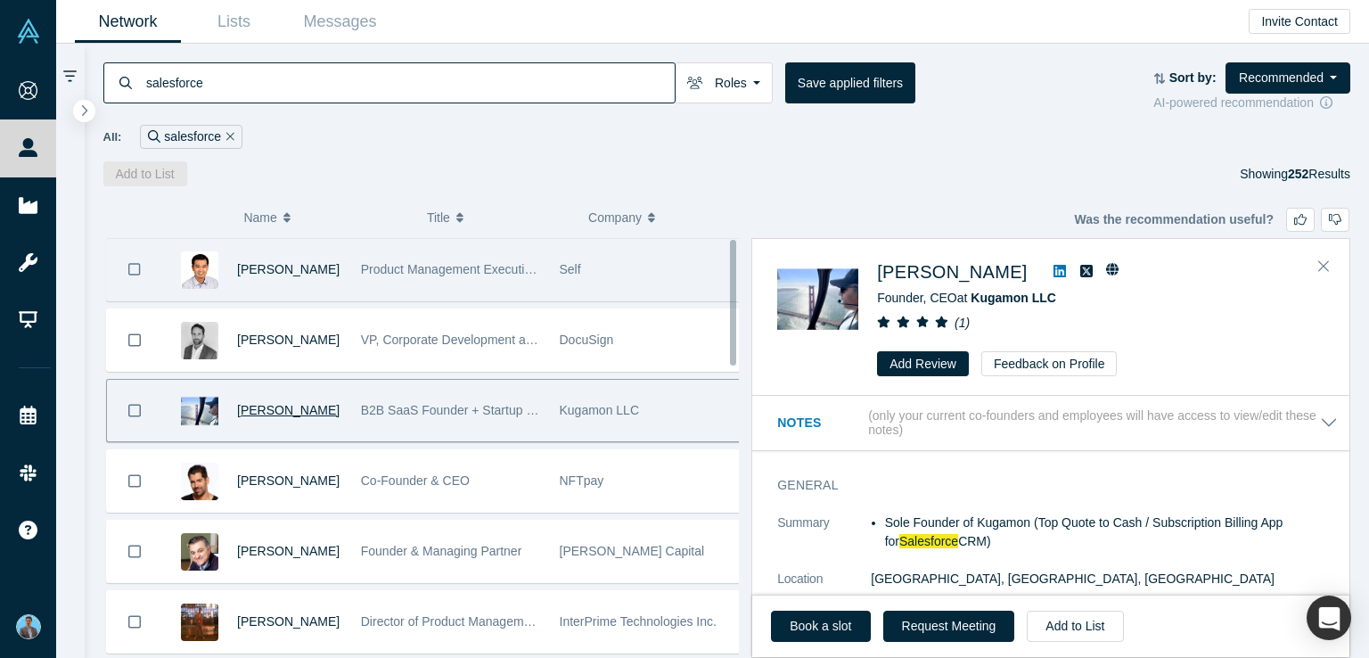
drag, startPoint x: 873, startPoint y: 274, endPoint x: 991, endPoint y: 278, distance: 117.7
click at [991, 278] on div "[PERSON_NAME] Founder, CEO at Kugamon LLC ( 1 ) Add Review Feedback on Profile" at bounding box center [1053, 317] width 553 height 118
copy span "[PERSON_NAME]"
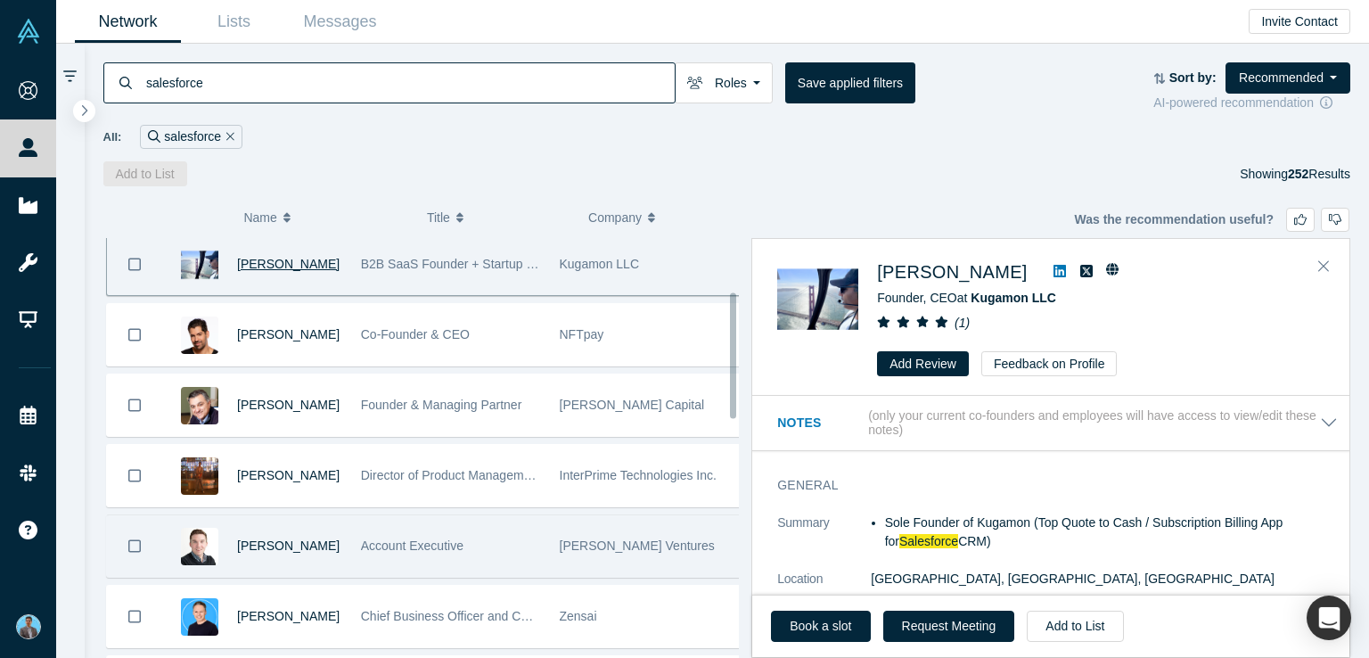
scroll to position [178, 0]
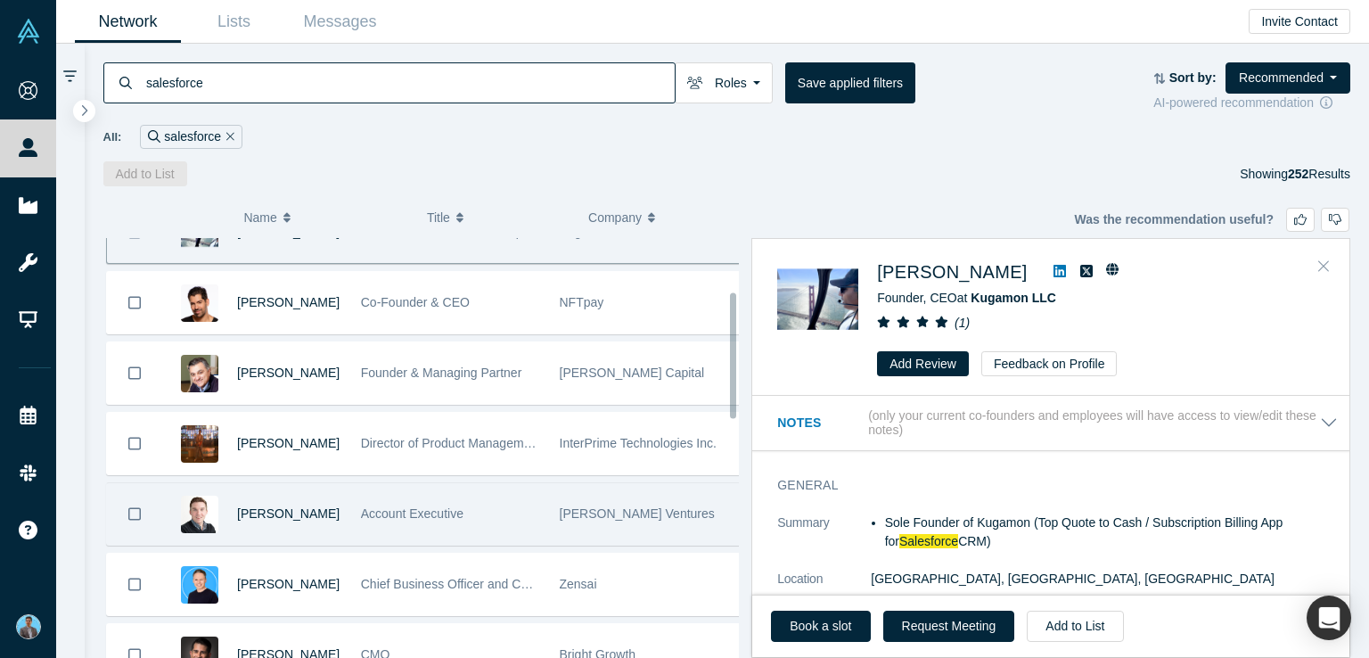
click at [1325, 263] on icon "Close" at bounding box center [1323, 266] width 11 height 11
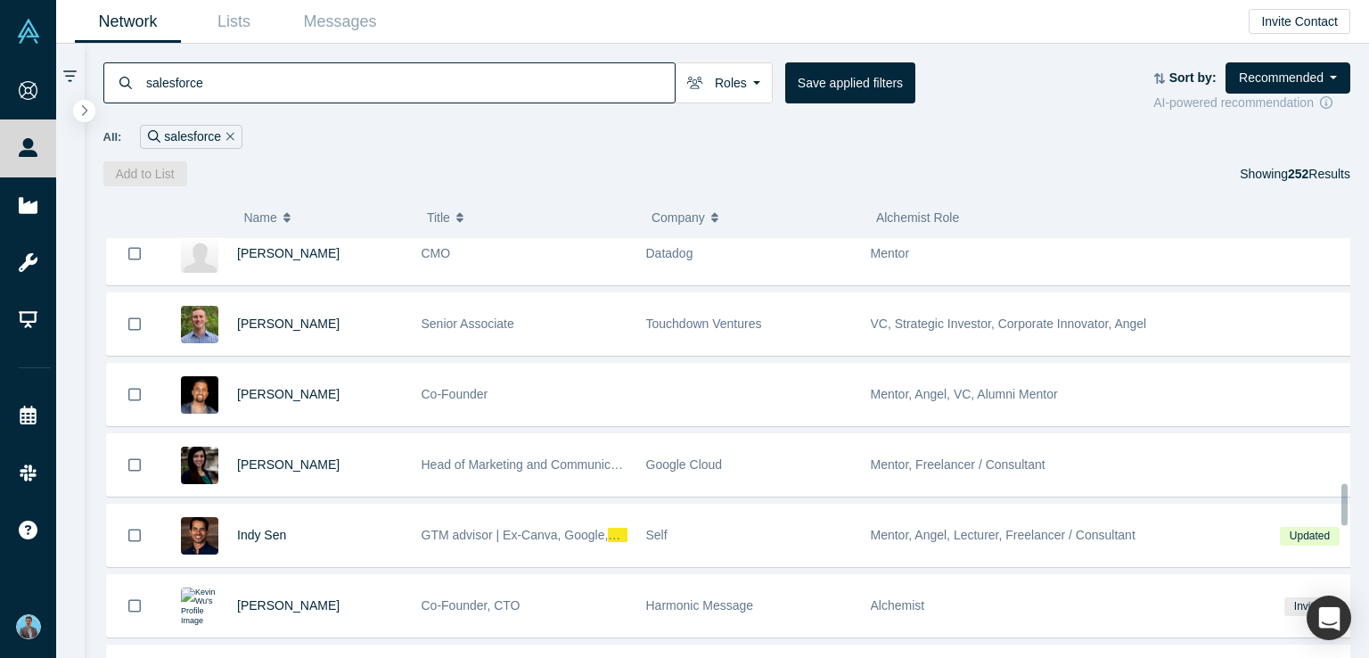
scroll to position [2499, 0]
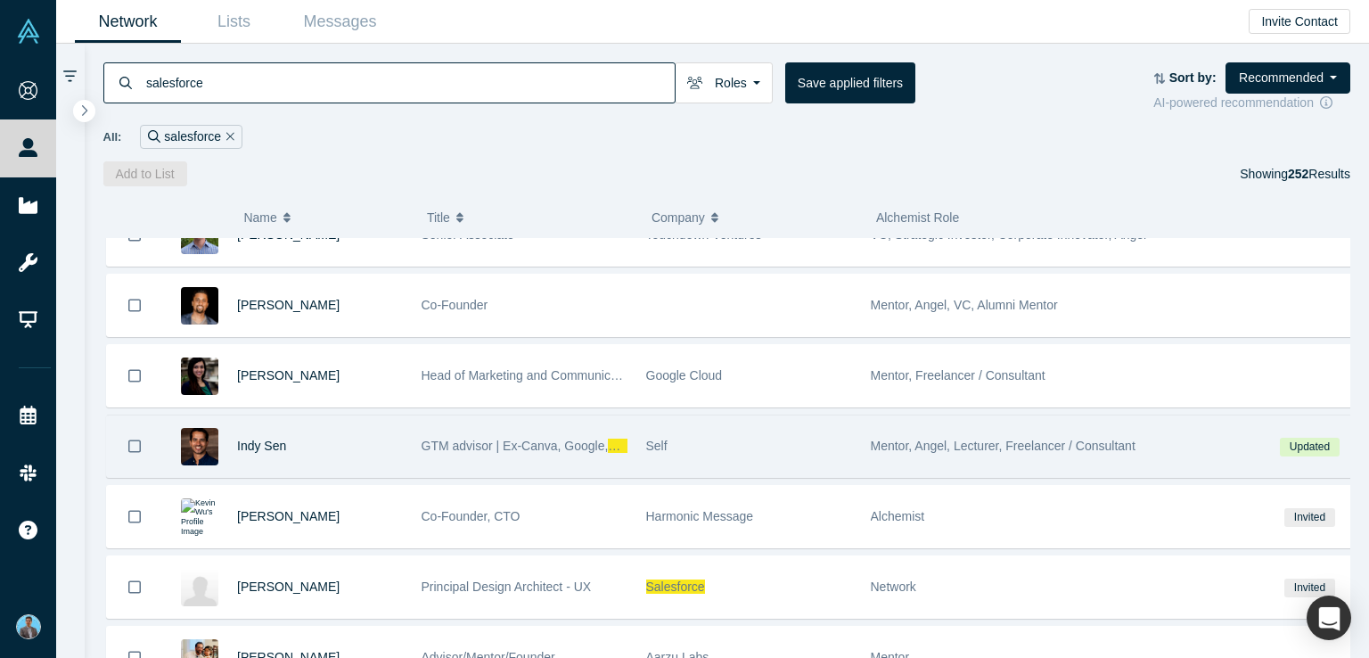
click at [234, 433] on div "Indy Sen" at bounding box center [282, 445] width 241 height 61
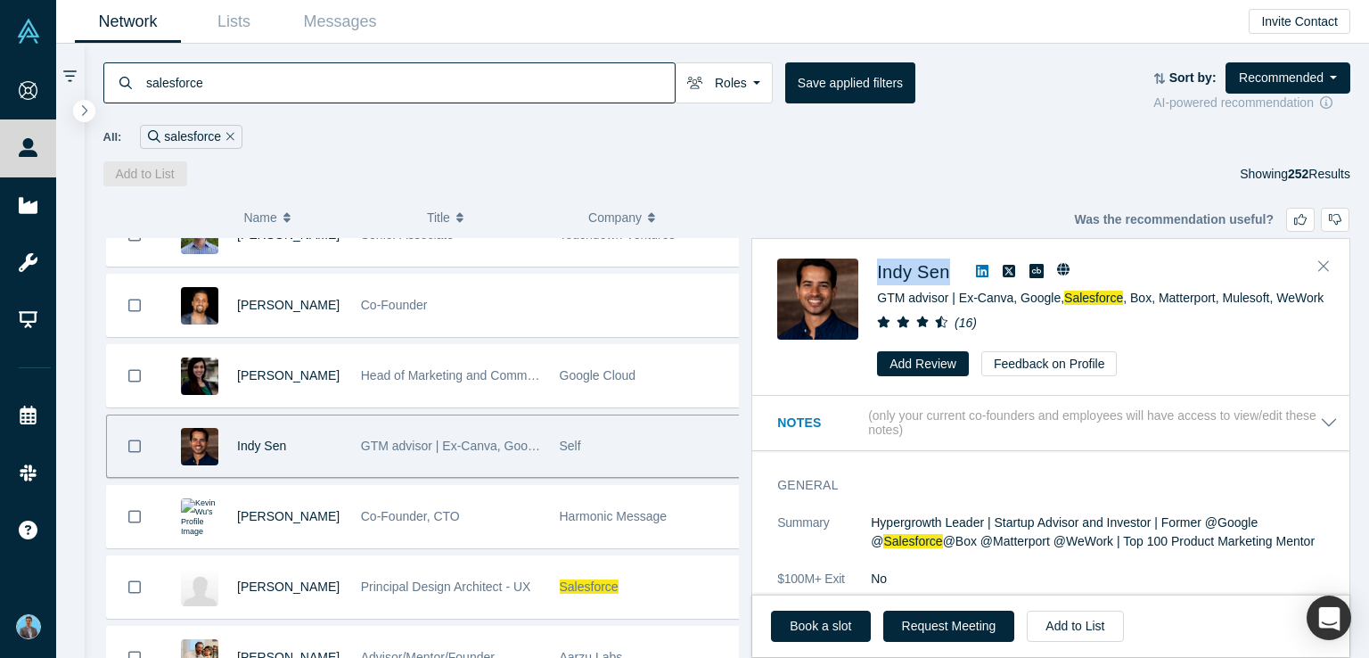
drag, startPoint x: 871, startPoint y: 272, endPoint x: 958, endPoint y: 275, distance: 87.4
click at [958, 275] on div "Indy Sen GTM advisor | Ex-Canva, Google, Salesforce , Box, Matterport, Mulesoft…" at bounding box center [1053, 317] width 553 height 118
copy div "Indy Sen"
click at [1322, 266] on icon "Close" at bounding box center [1323, 266] width 11 height 16
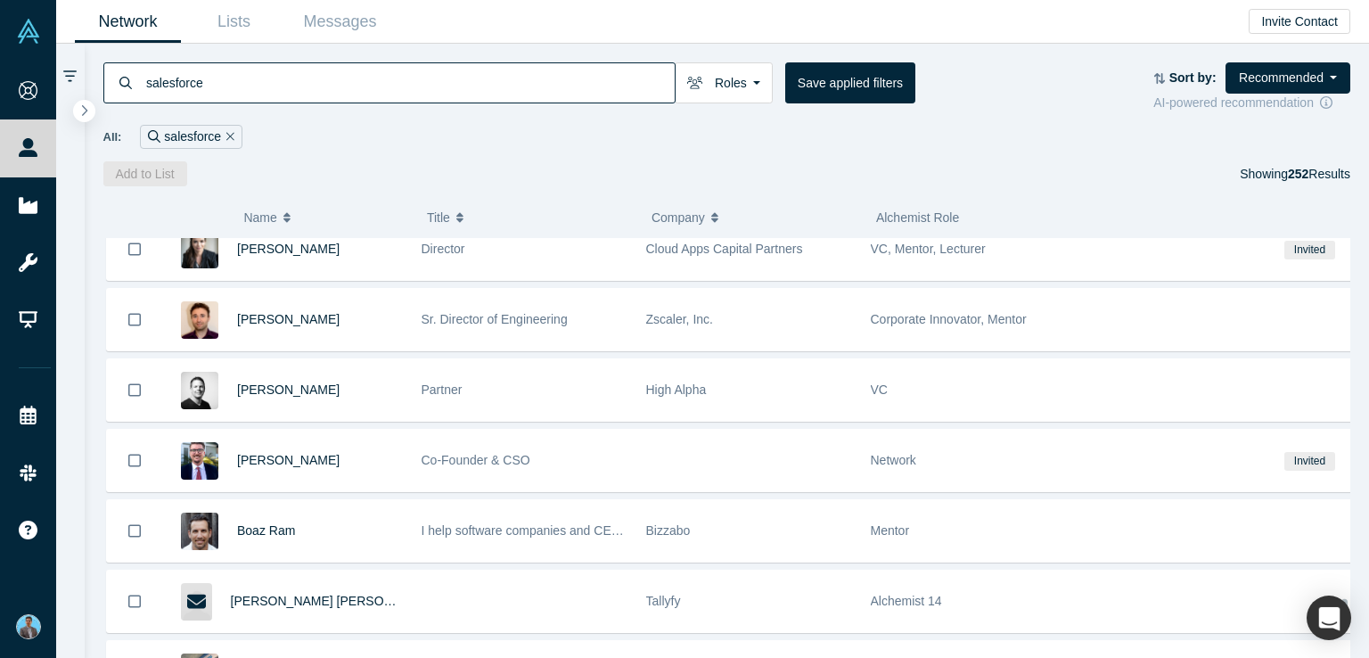
scroll to position [11084, 0]
